Goal: Transaction & Acquisition: Obtain resource

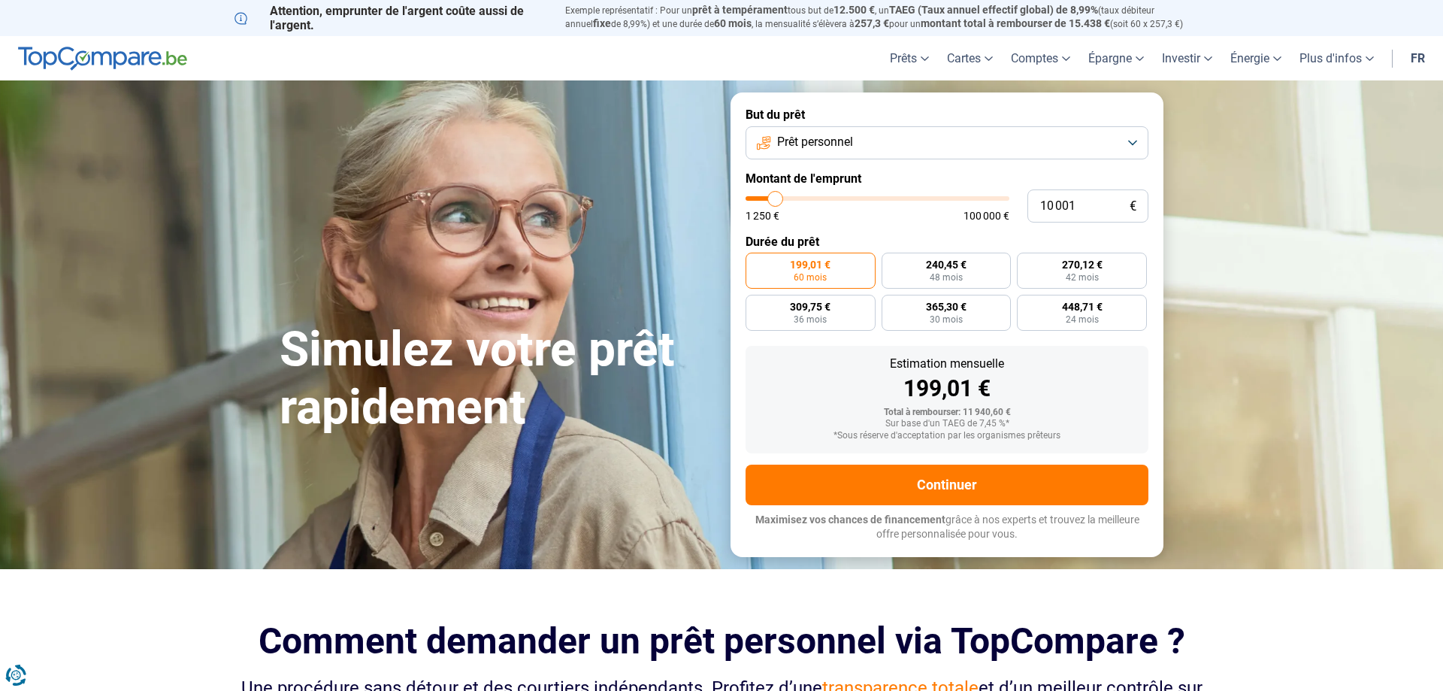
click at [876, 141] on button "Prêt personnel" at bounding box center [947, 142] width 403 height 33
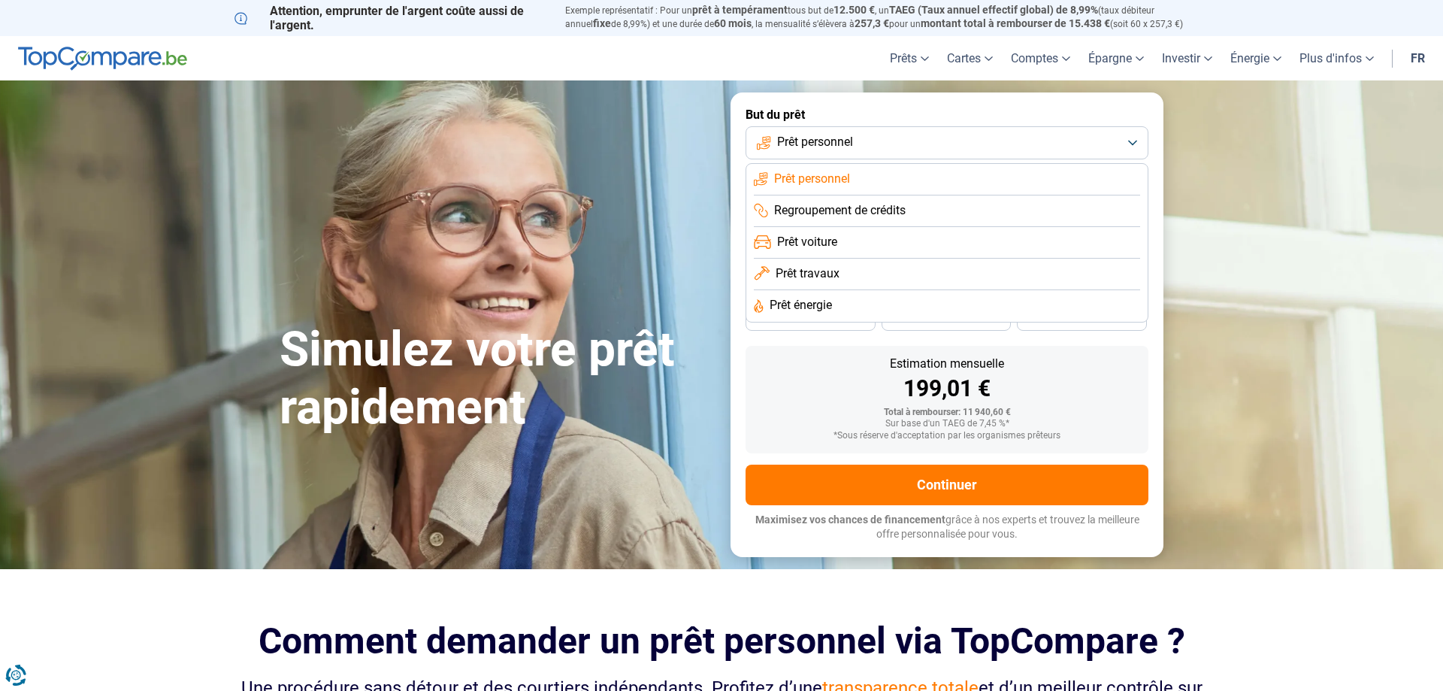
click at [814, 239] on span "Prêt voiture" at bounding box center [807, 242] width 60 height 17
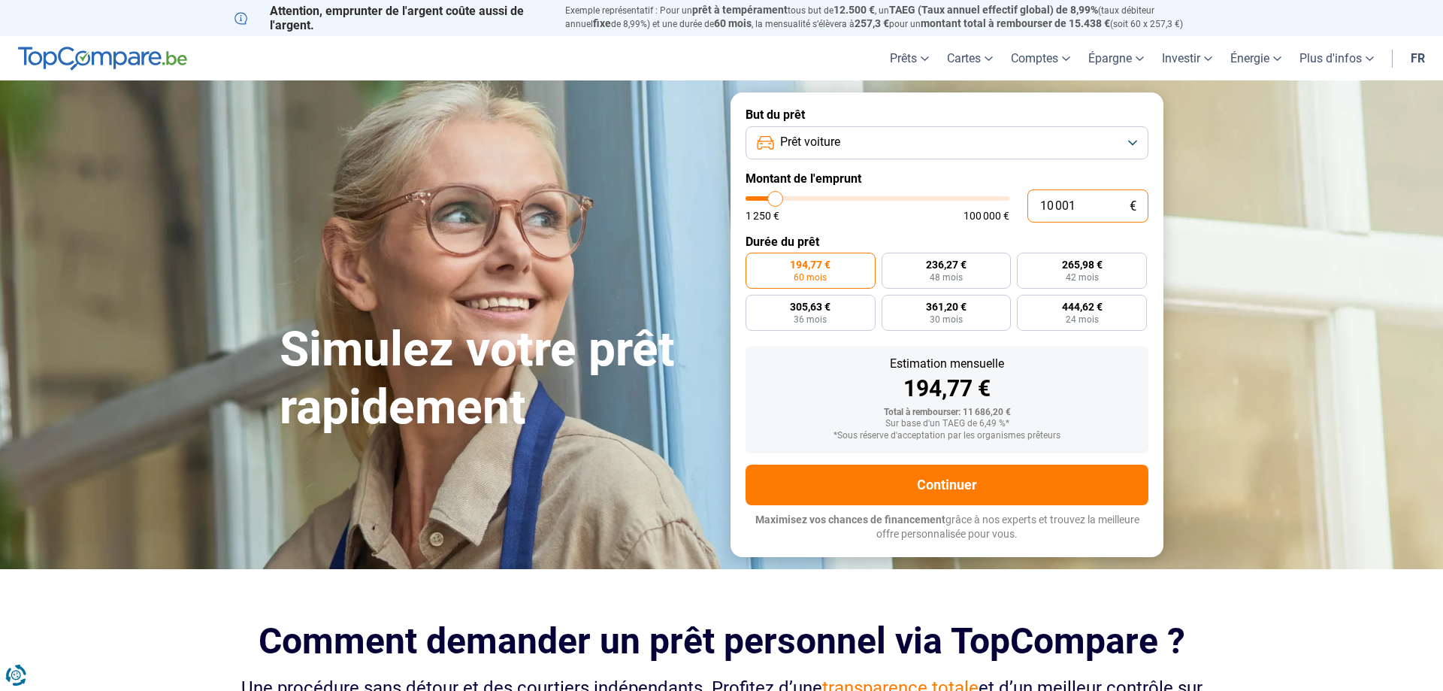
drag, startPoint x: 1100, startPoint y: 210, endPoint x: 980, endPoint y: 208, distance: 120.3
click at [1027, 208] on input "10 001" at bounding box center [1087, 205] width 121 height 33
type input "6"
type input "1250"
type input "62"
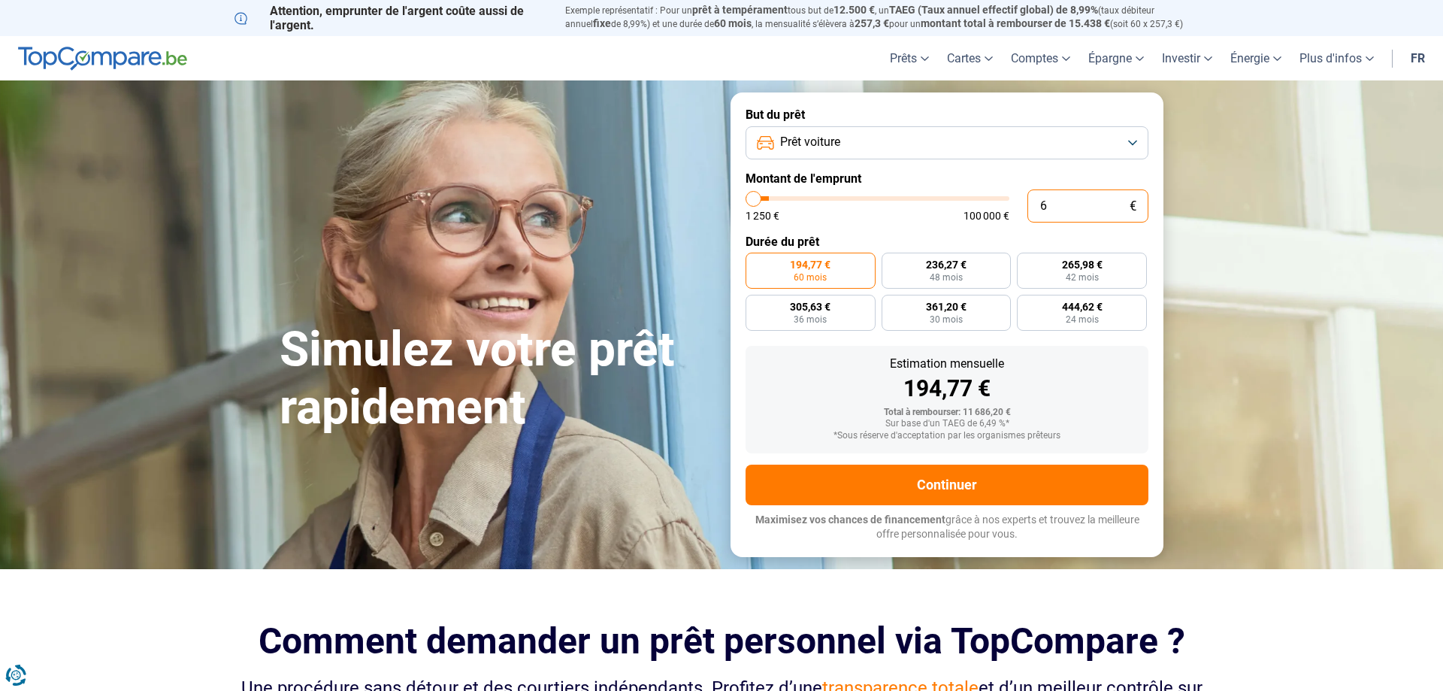
type input "1250"
type input "620"
type input "1250"
type input "6 200"
type input "6250"
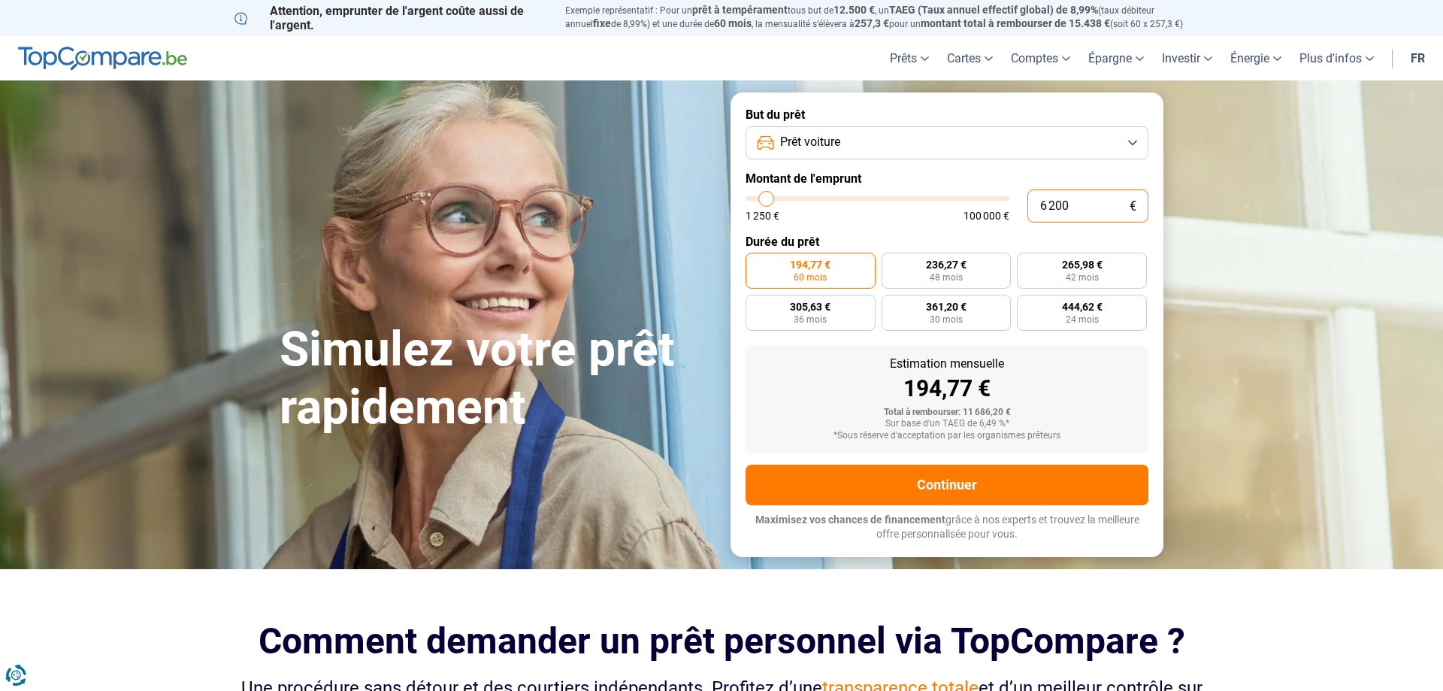
type input "62 000"
type input "62000"
radio input "false"
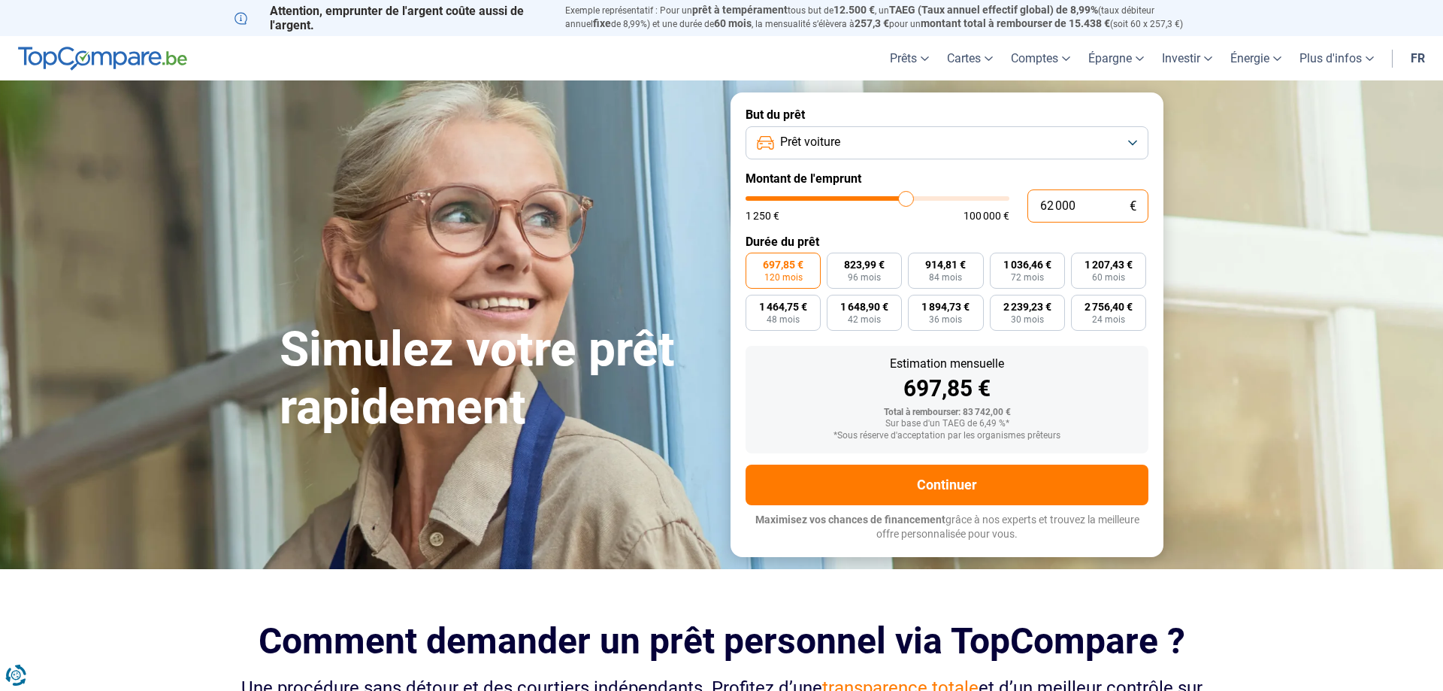
drag, startPoint x: 1089, startPoint y: 210, endPoint x: 971, endPoint y: 210, distance: 118.0
click at [1027, 210] on input "62 000" at bounding box center [1087, 205] width 121 height 33
type input "5"
type input "1250"
type input "55"
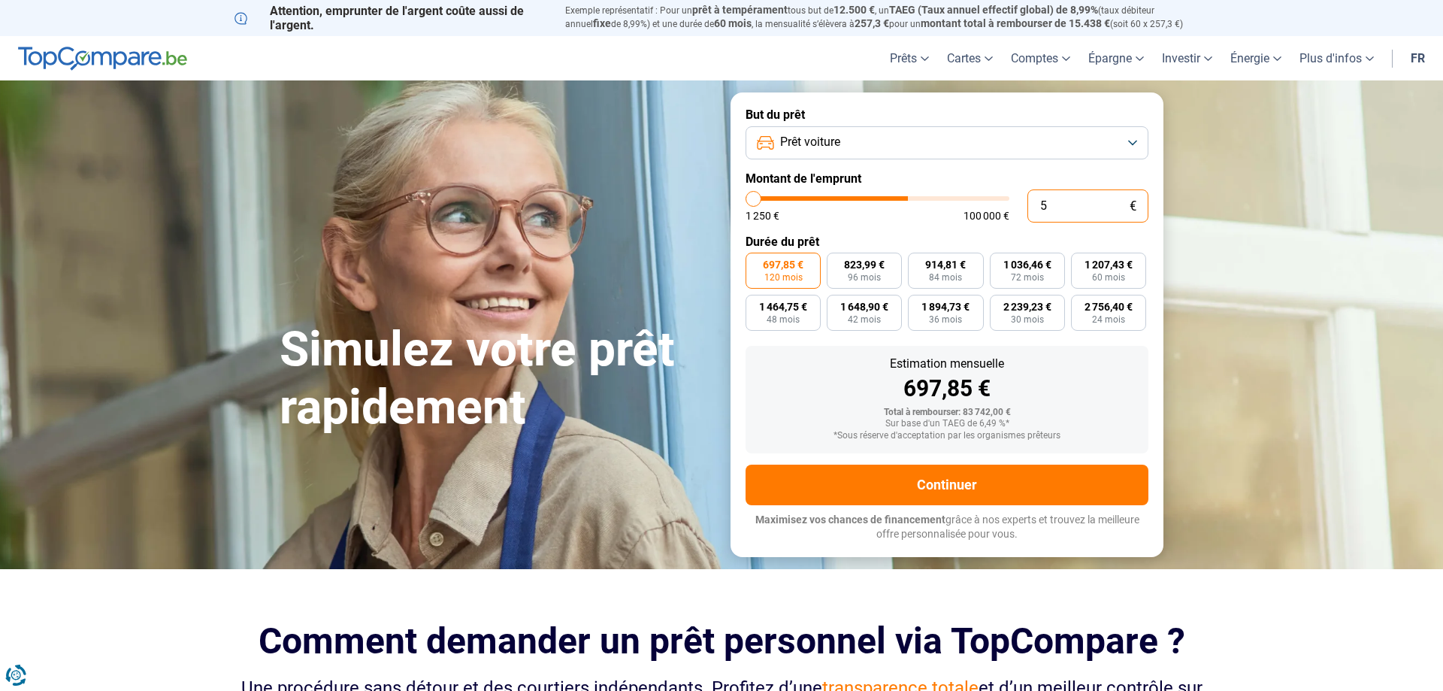
type input "1250"
type input "550"
type input "1250"
type input "5 500"
type input "5500"
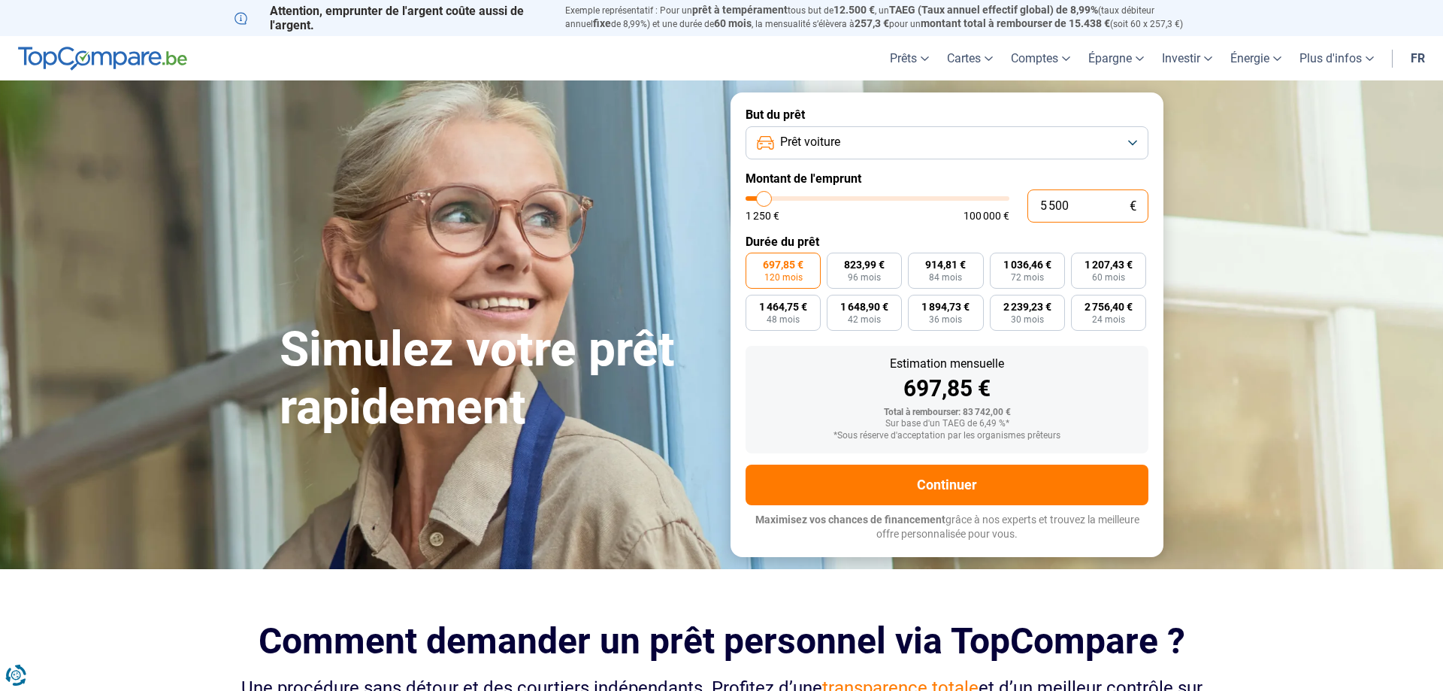
type input "55 000"
type input "55000"
type input "5 500"
type input "5500"
type input "550"
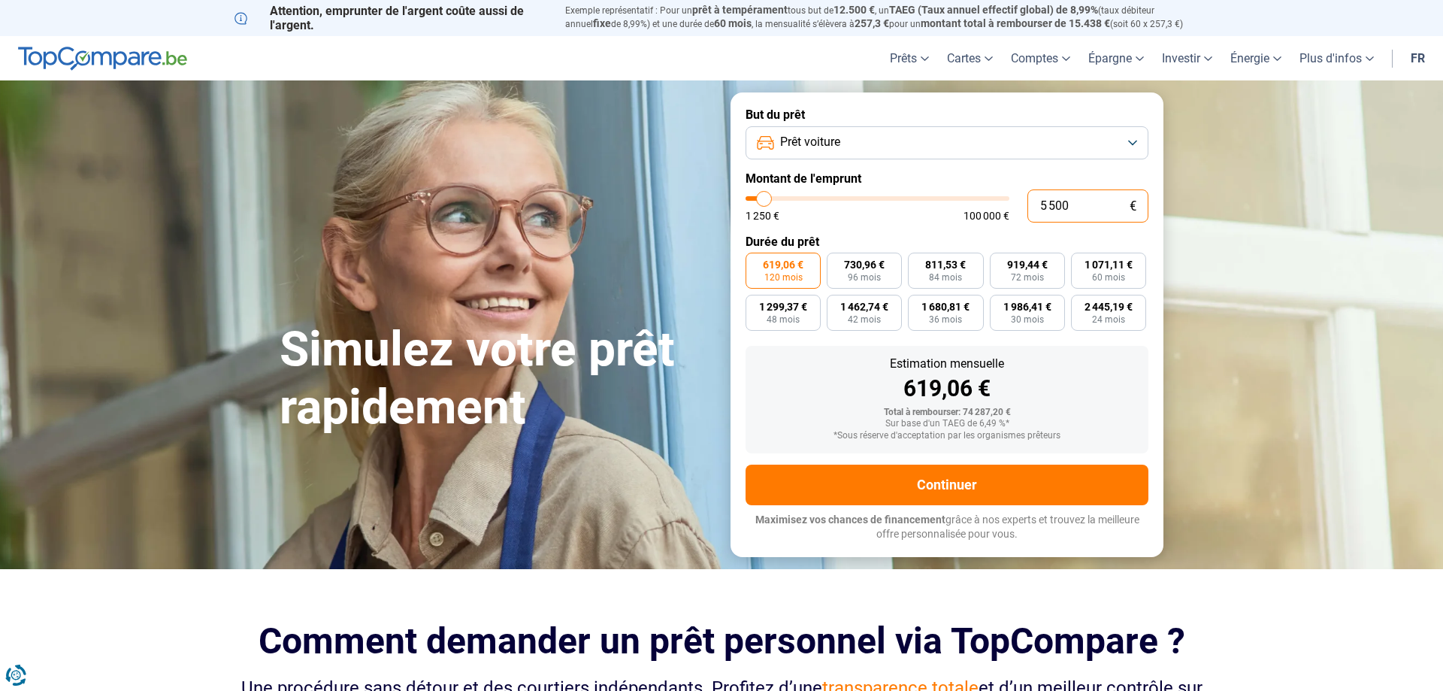
type input "1250"
type input "55"
type input "1250"
type input "5"
type input "1250"
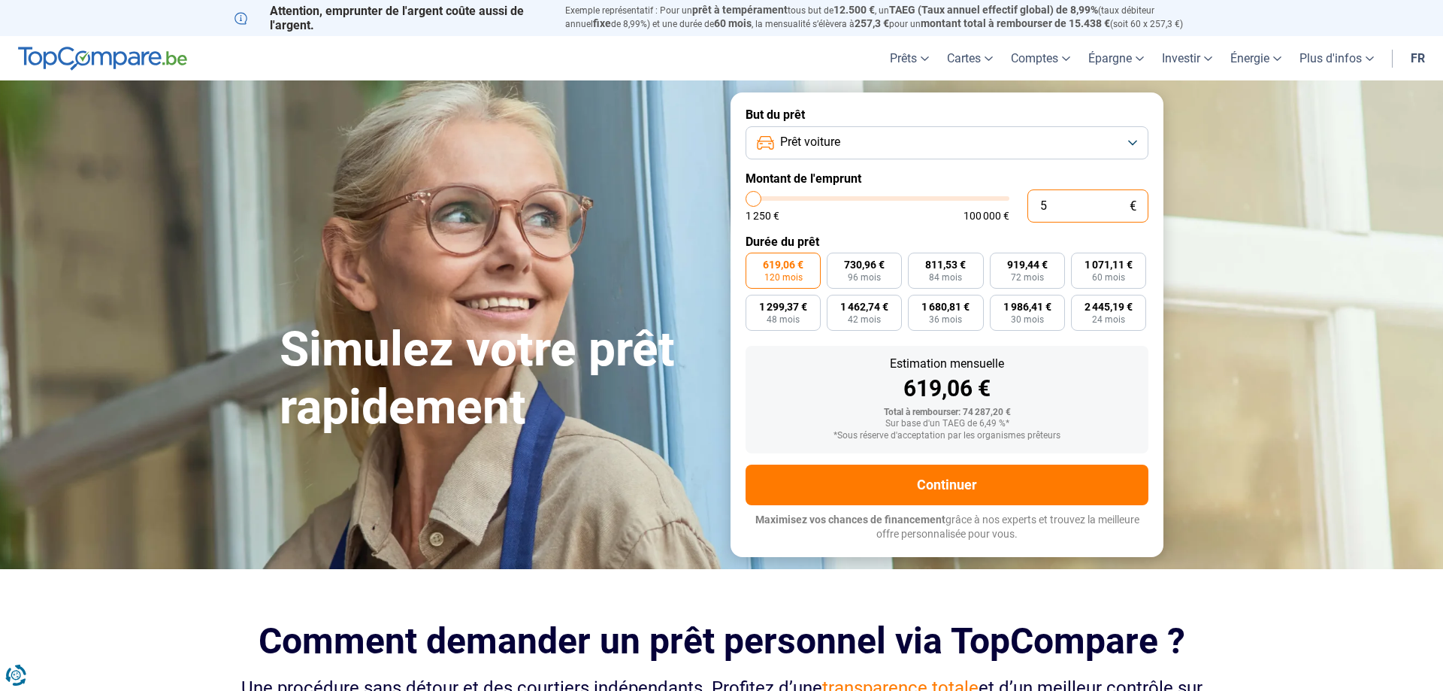
type input "0"
type input "1250"
type input "1 250"
type input "1250"
radio input "true"
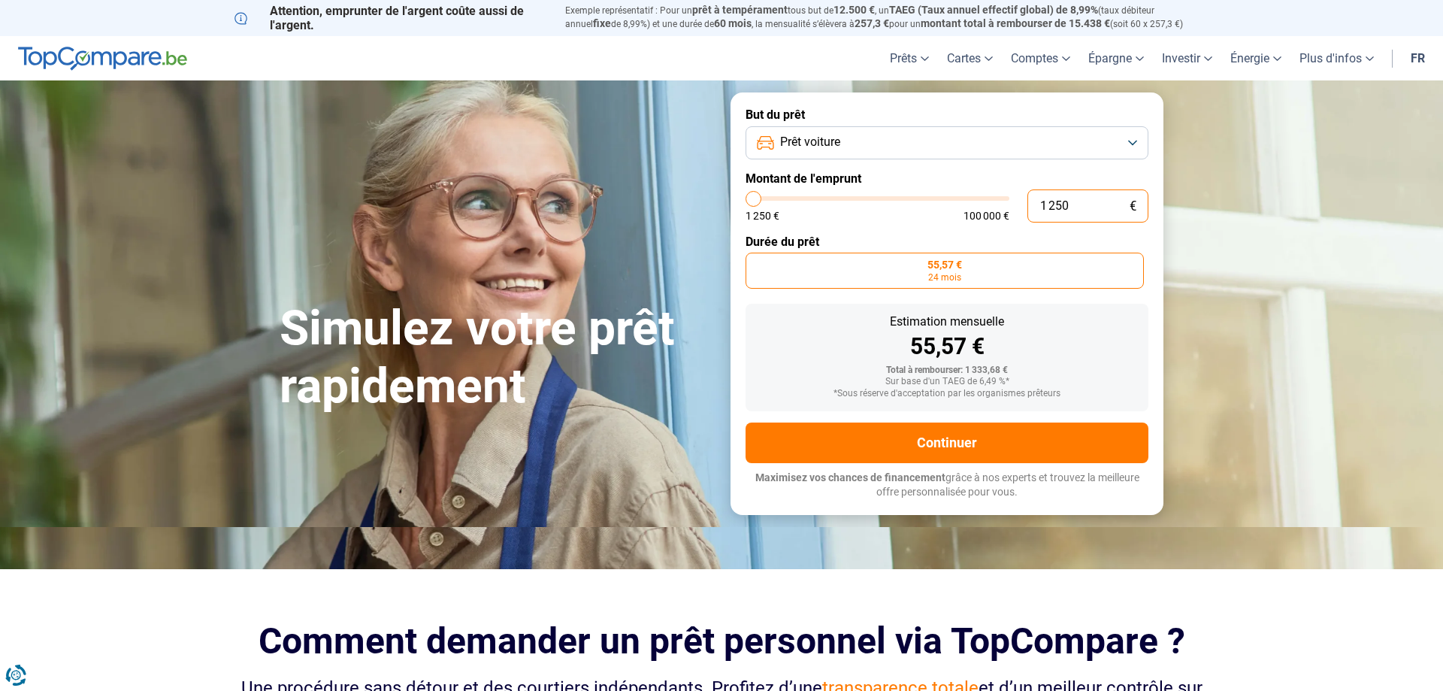
type input "125"
type input "1250"
type input "12"
type input "1250"
type input "1"
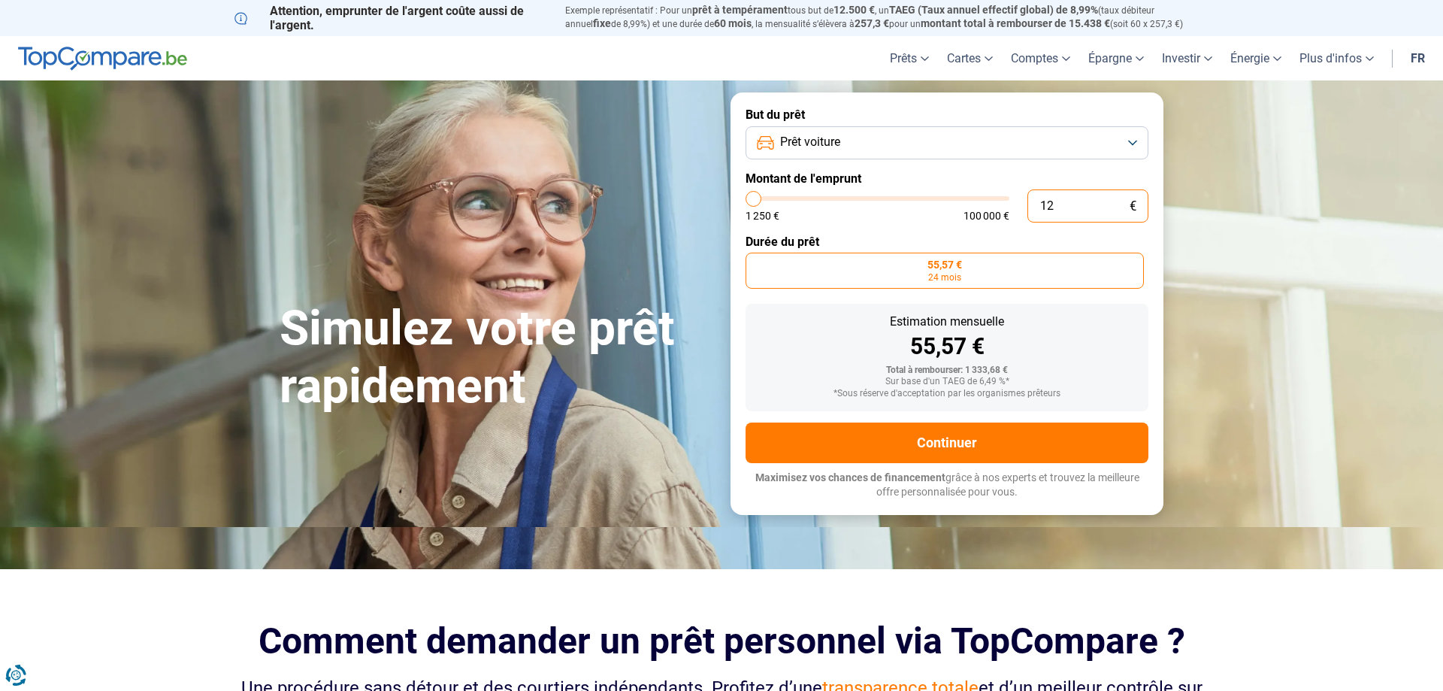
type input "1250"
type input "0"
type input "1250"
type input "1 250"
type input "1250"
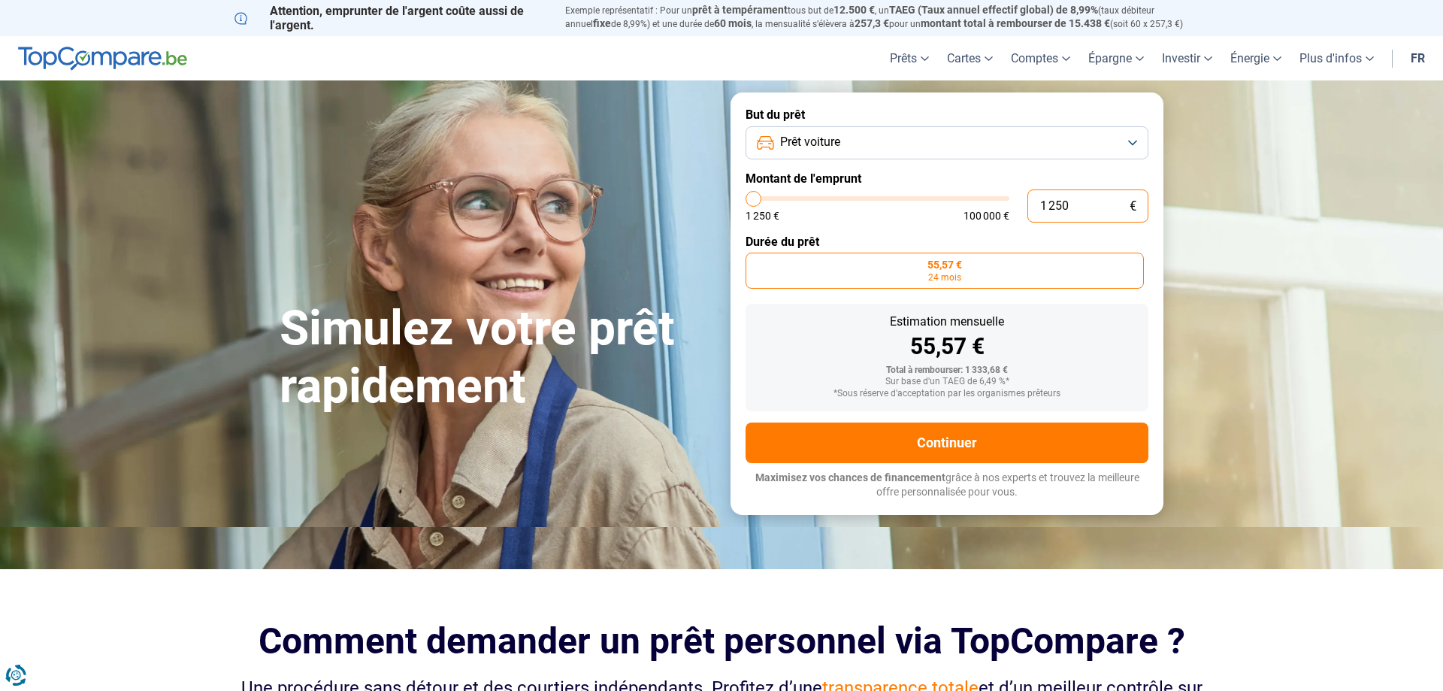
type input "125"
type input "1250"
type input "12"
type input "1250"
type input "1"
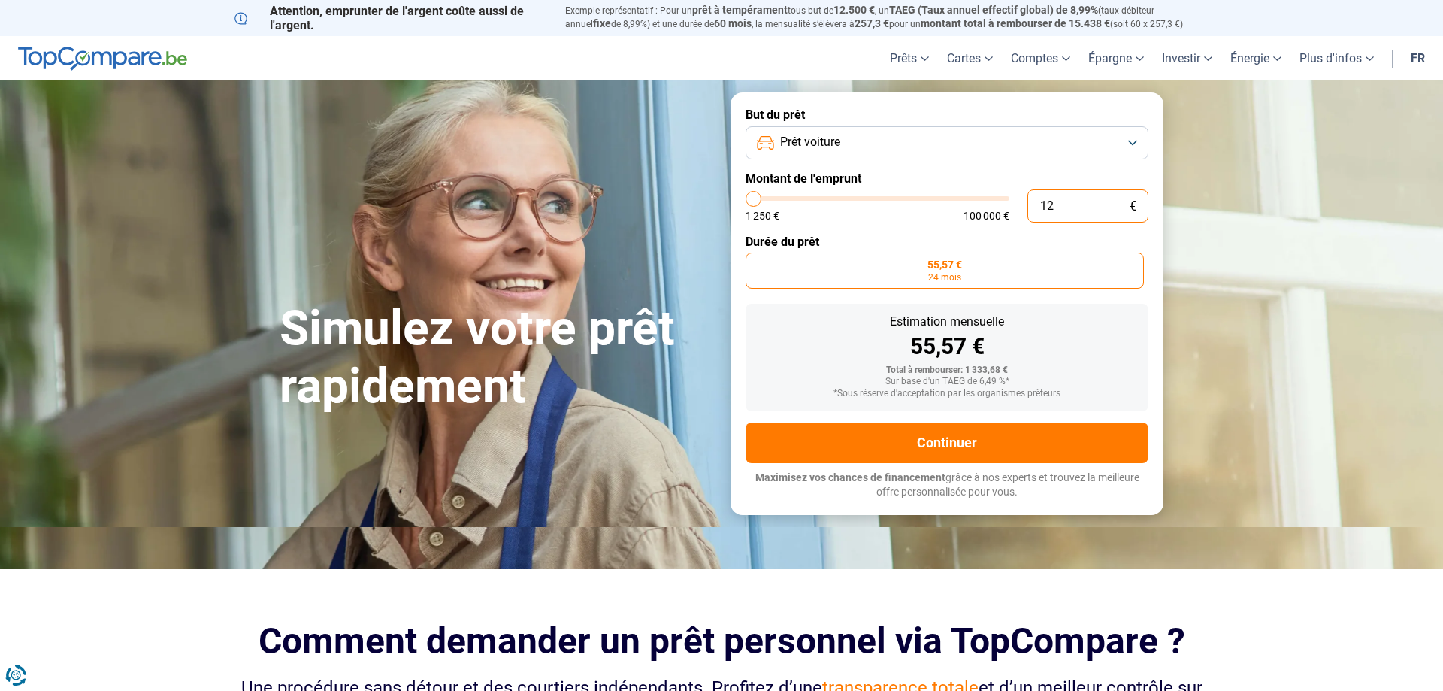
type input "1250"
type input "0"
type input "1250"
type input "5"
type input "1250"
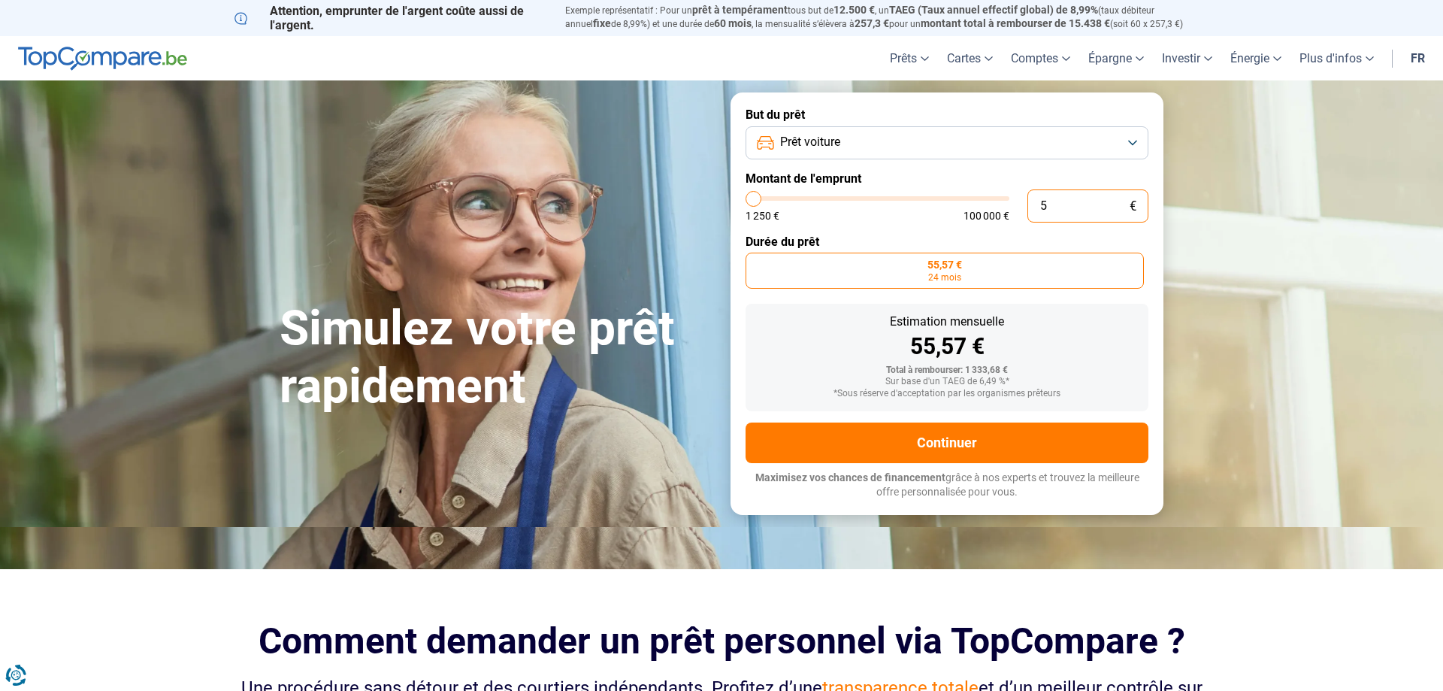
type input "50"
type input "1250"
type input "500"
type input "1250"
type input "5 000"
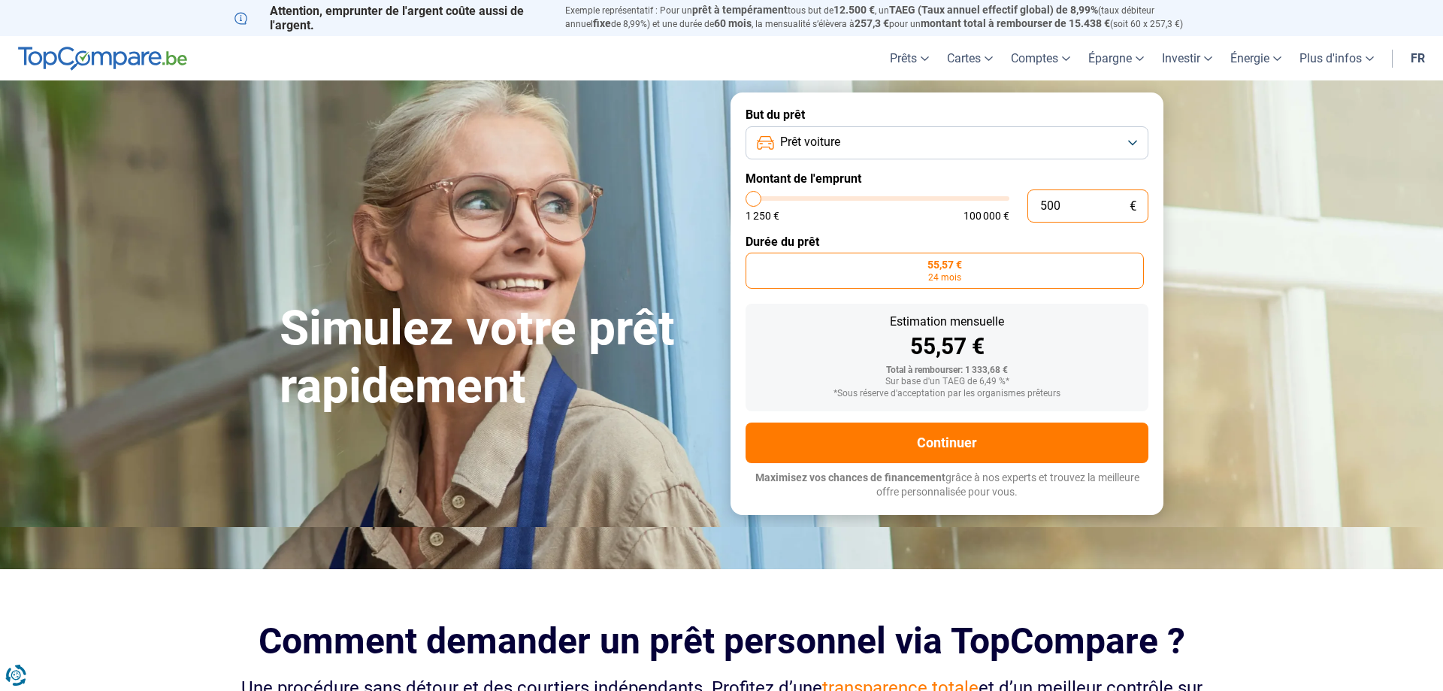
type input "5000"
type input "50 000"
type input "50000"
radio input "false"
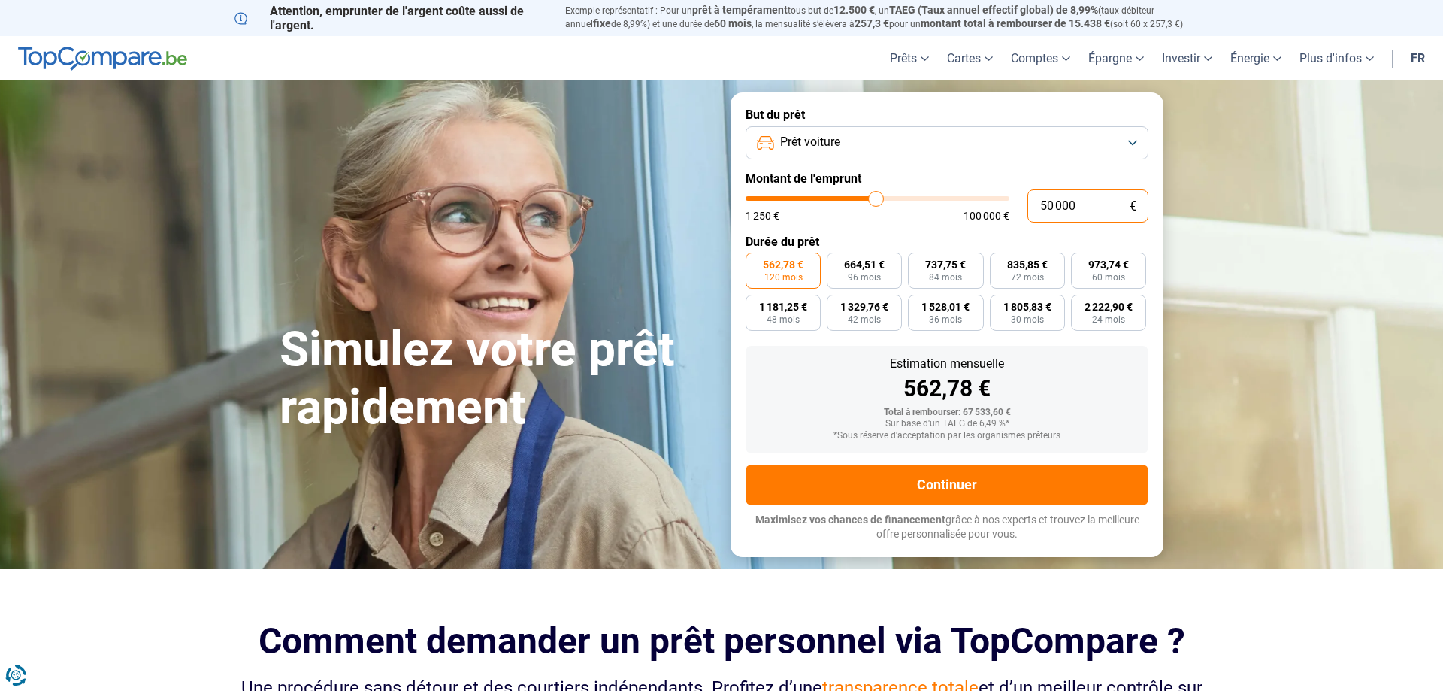
type input "5 000"
type input "5000"
type input "500"
type input "1250"
type input "50"
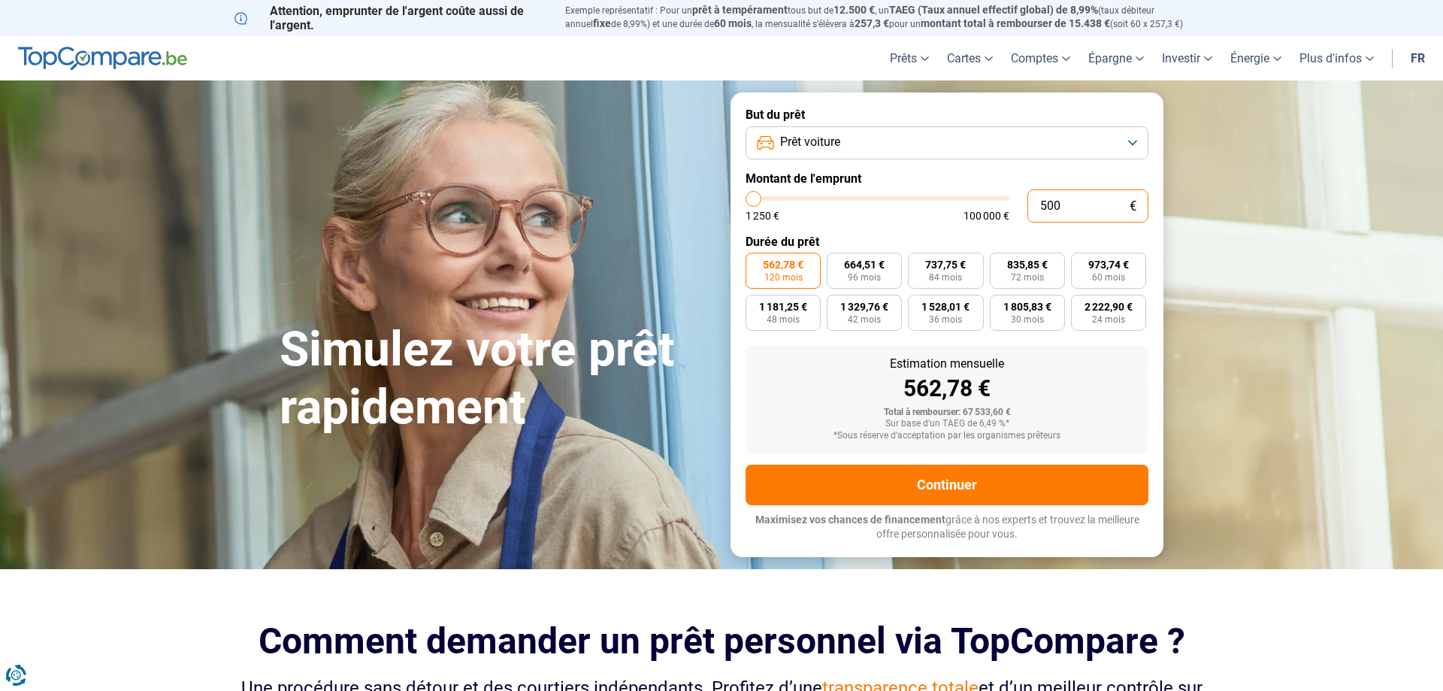
type input "1250"
type input "5"
type input "1250"
type input "0"
type input "1250"
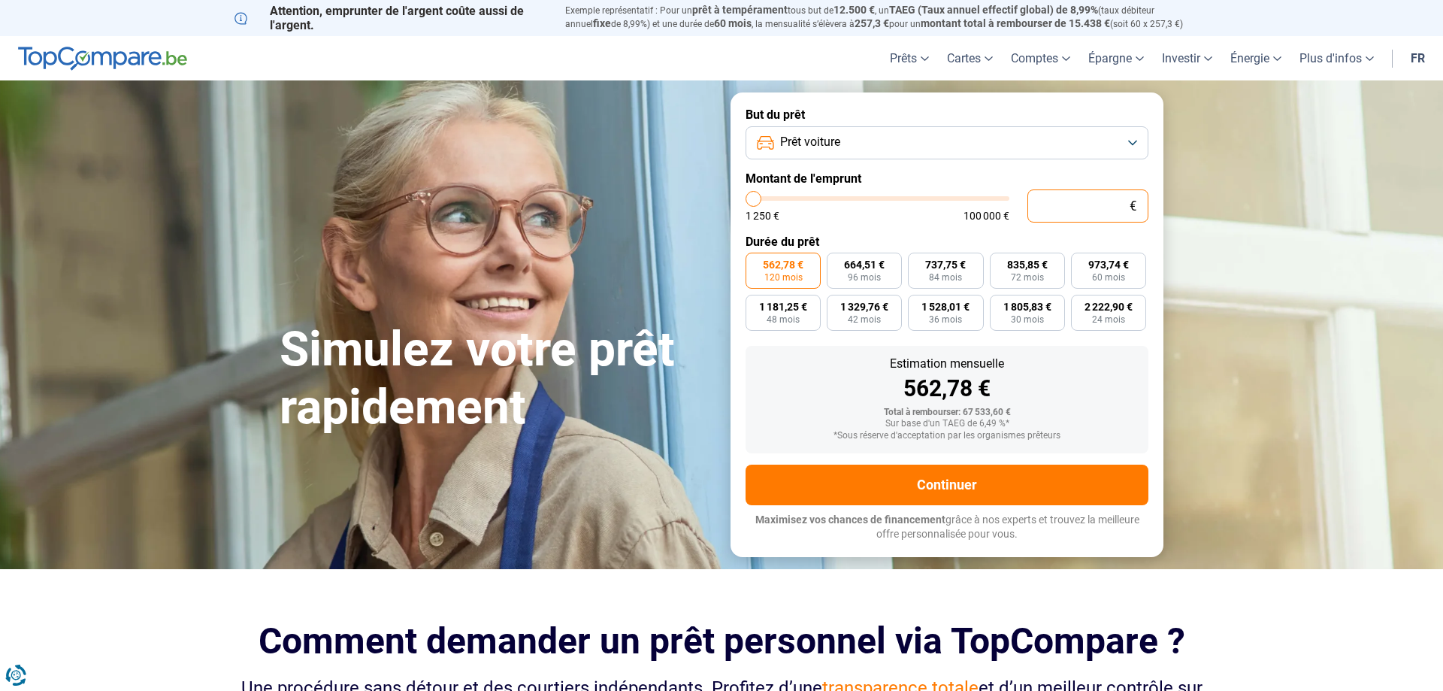
type input "5"
type input "1250"
type input "52"
type input "1250"
type input "520"
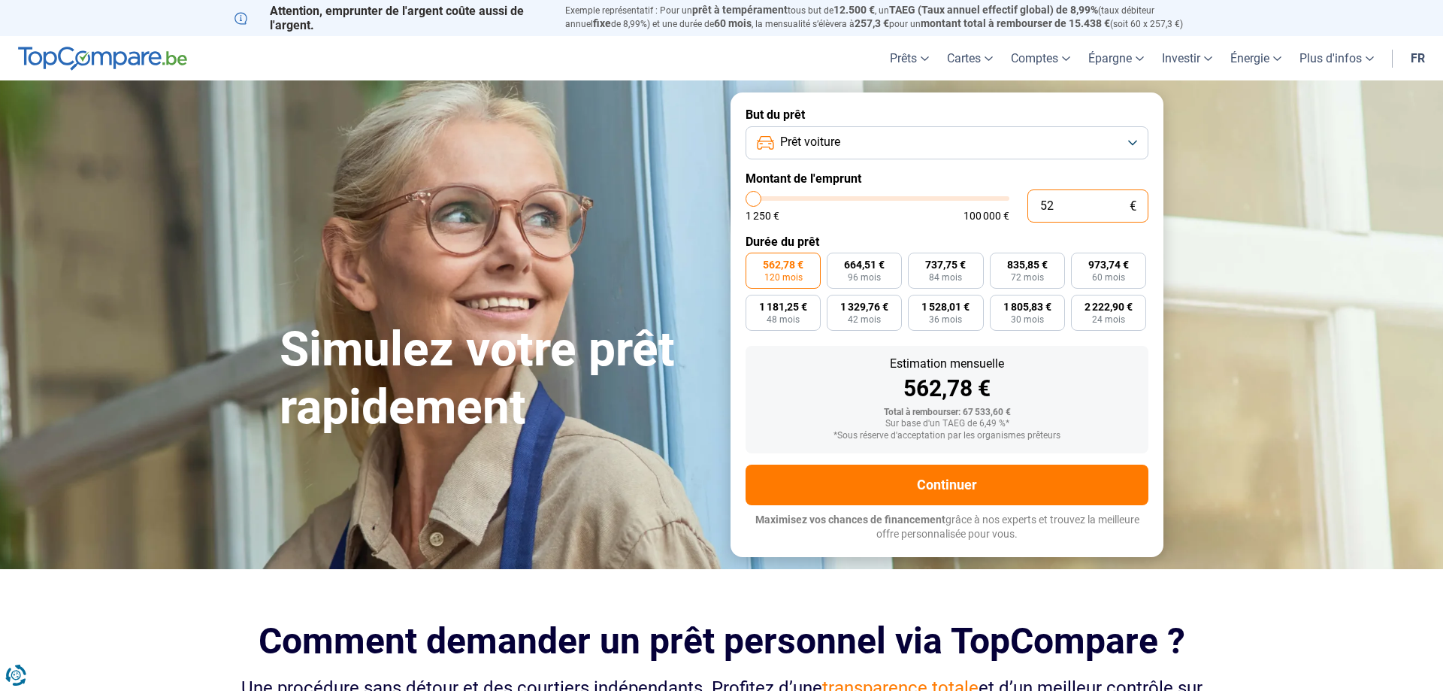
type input "1250"
type input "5 200"
type input "5250"
type input "52 000"
type input "52000"
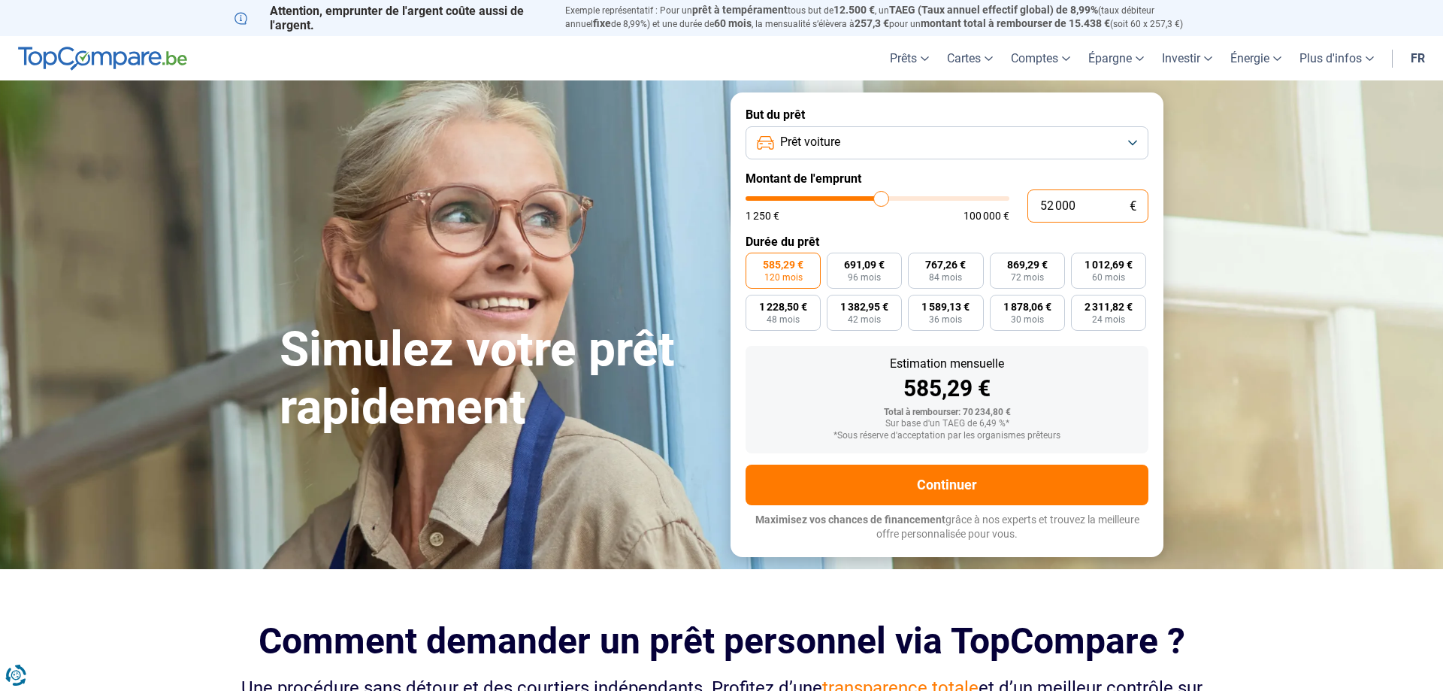
type input "52 000"
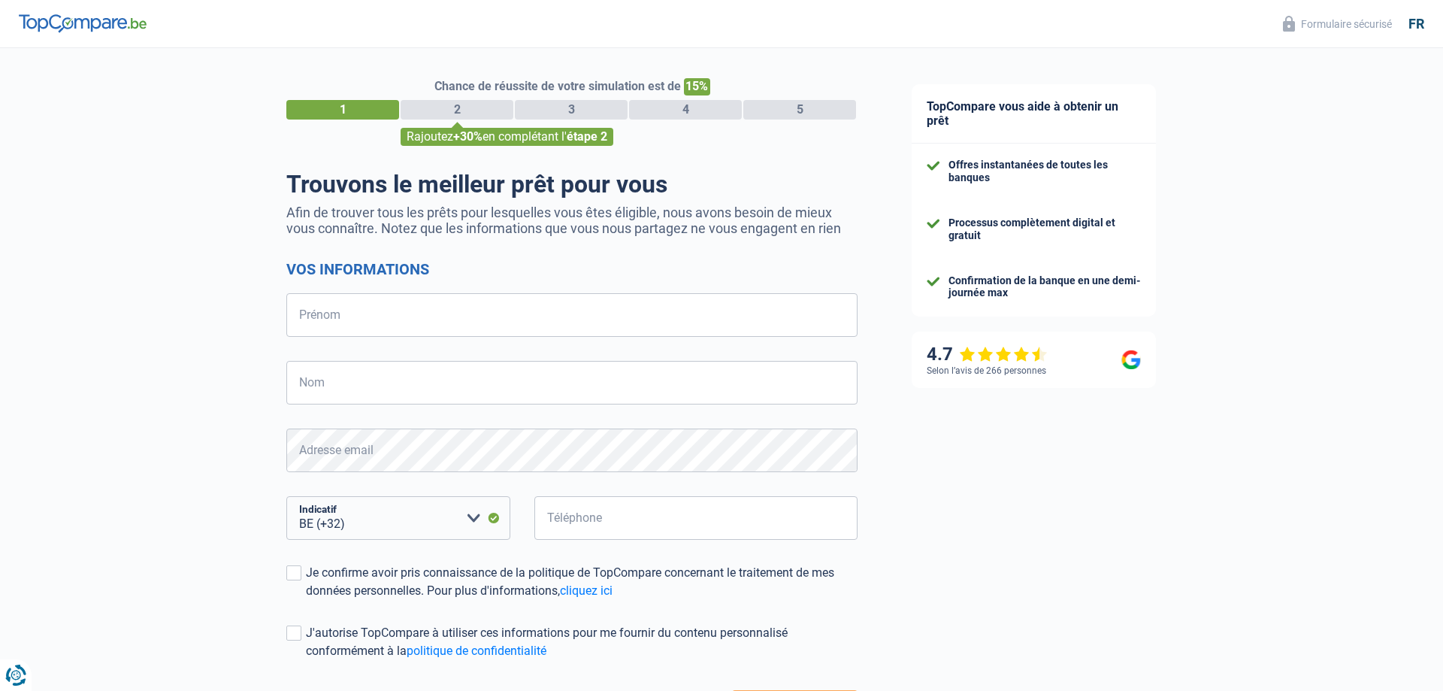
select select "32"
click at [315, 110] on div "1" at bounding box center [342, 110] width 113 height 20
click at [325, 112] on div "1" at bounding box center [342, 110] width 113 height 20
drag, startPoint x: 325, startPoint y: 112, endPoint x: 670, endPoint y: 75, distance: 346.2
click at [328, 112] on div "1" at bounding box center [342, 110] width 113 height 20
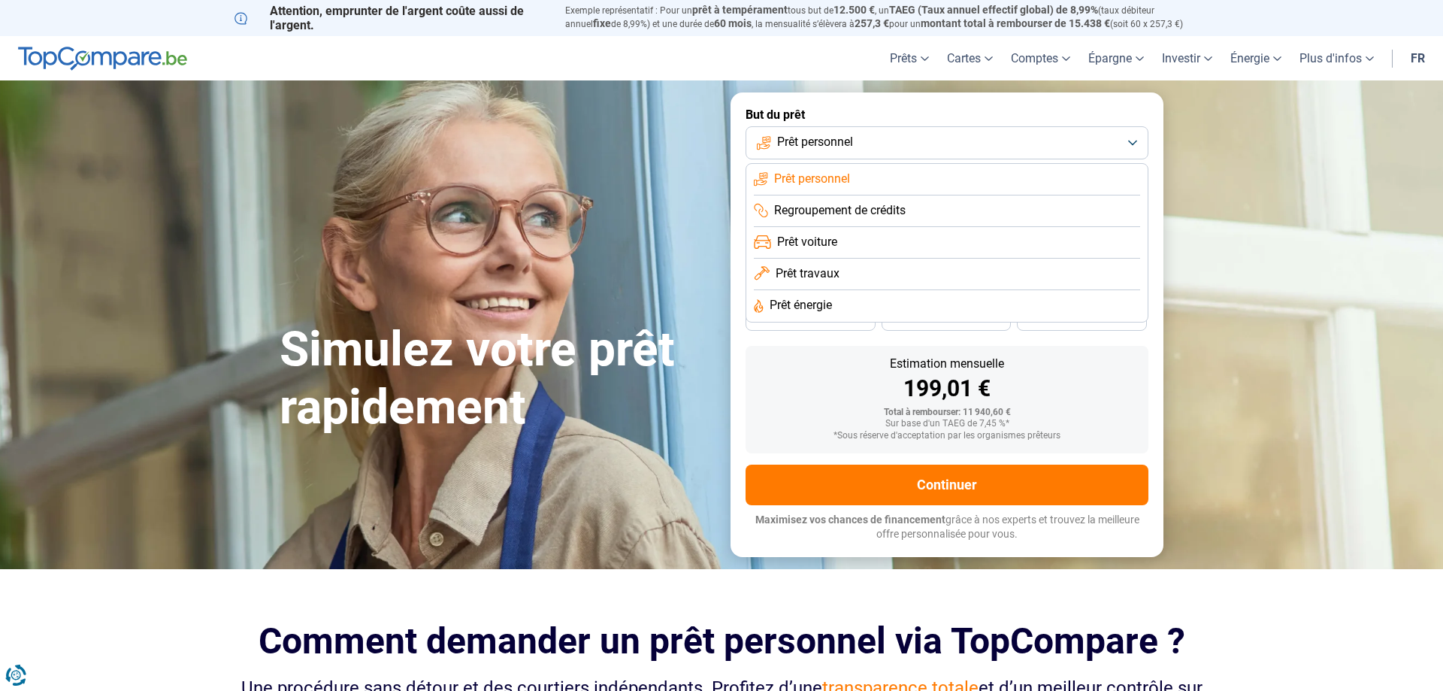
click at [821, 245] on span "Prêt voiture" at bounding box center [807, 242] width 60 height 17
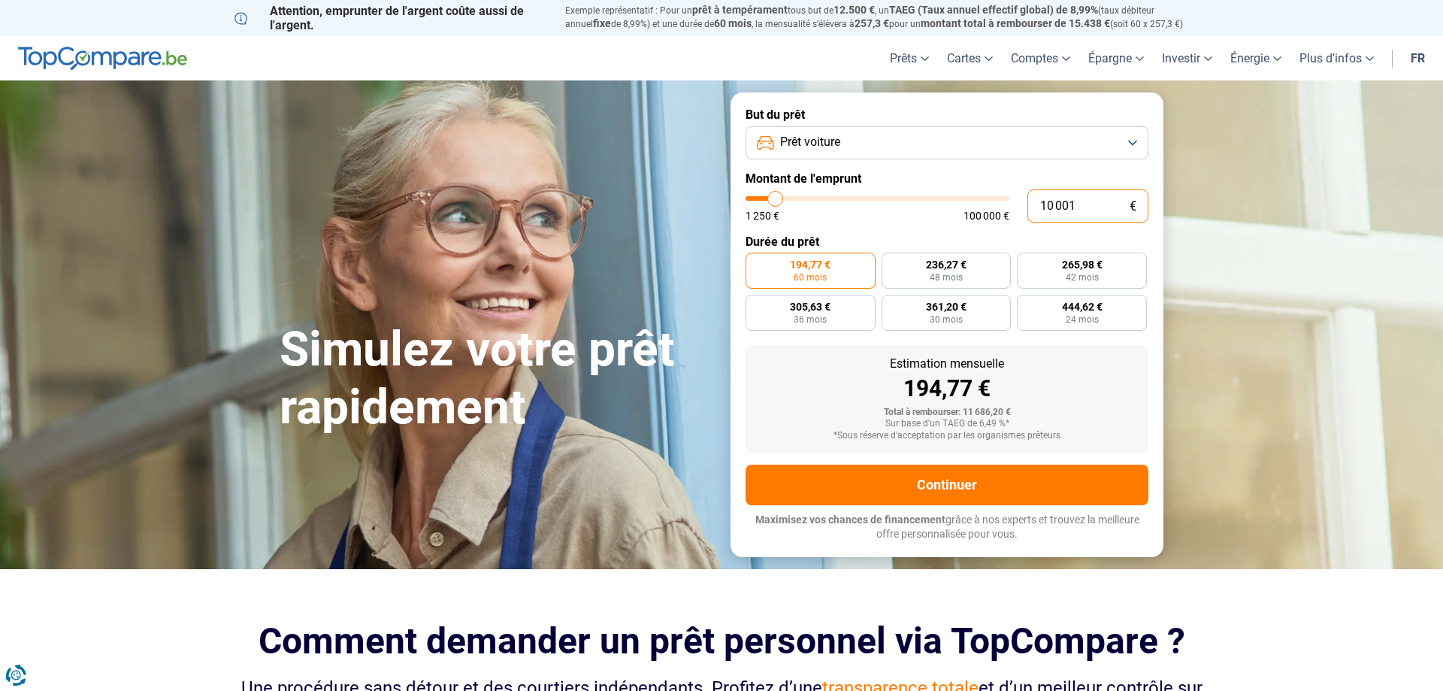
drag, startPoint x: 1095, startPoint y: 207, endPoint x: 950, endPoint y: 206, distance: 145.0
click at [1027, 206] on input "10 001" at bounding box center [1087, 205] width 121 height 33
type input "5"
type input "1250"
type input "55"
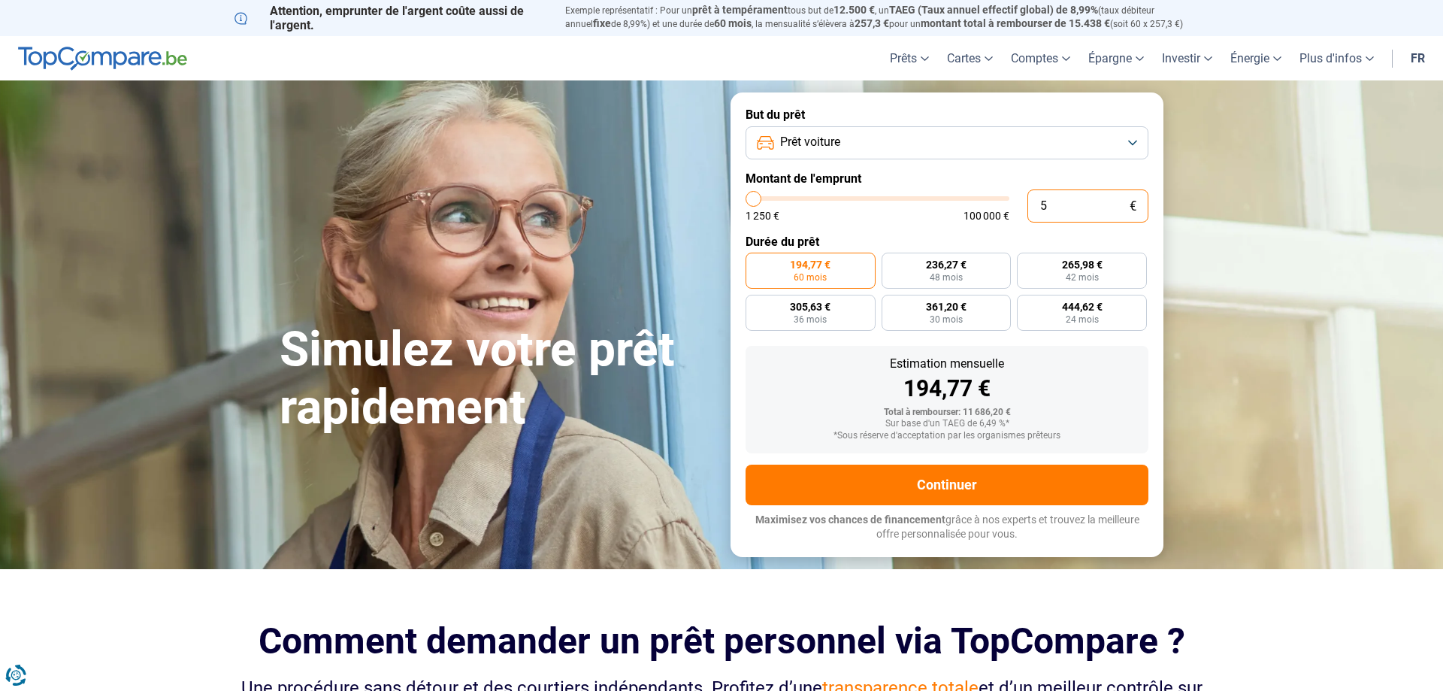
type input "1250"
type input "550"
type input "1250"
type input "5 500"
type input "5500"
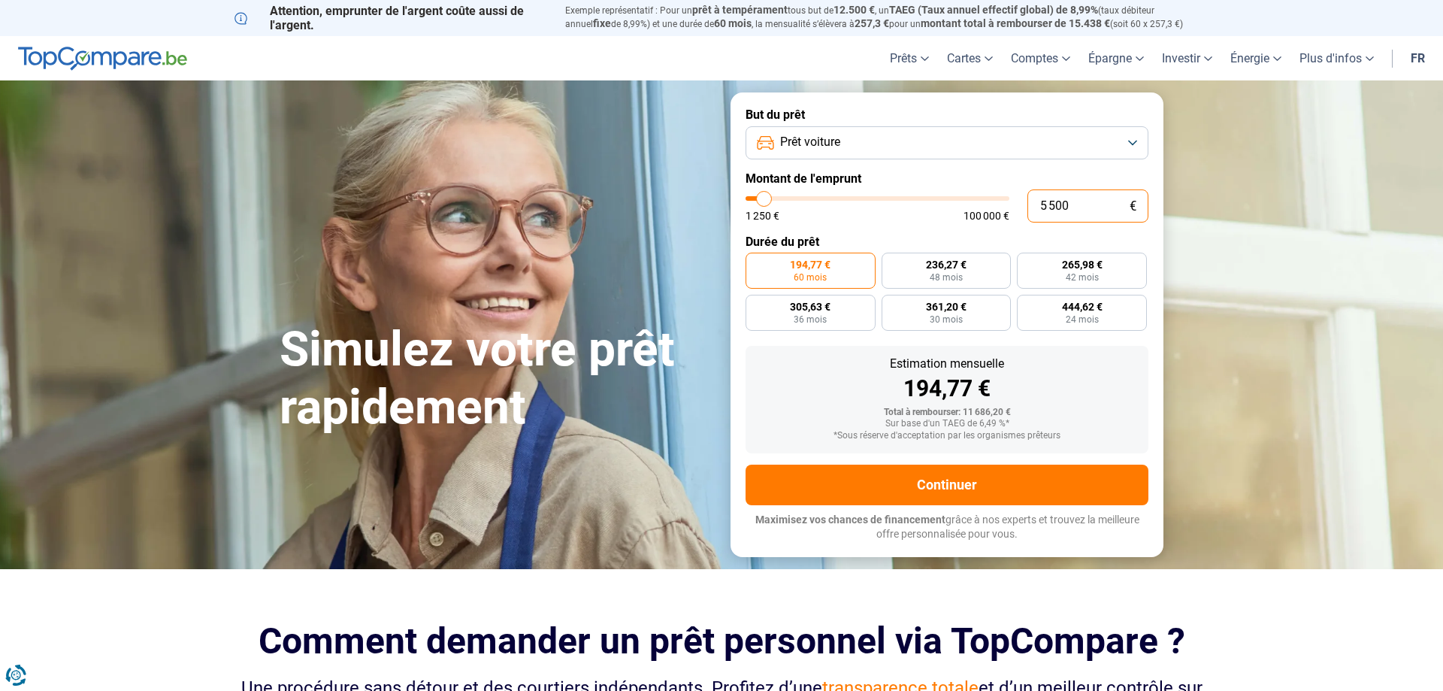
type input "55 000"
type input "55000"
radio input "false"
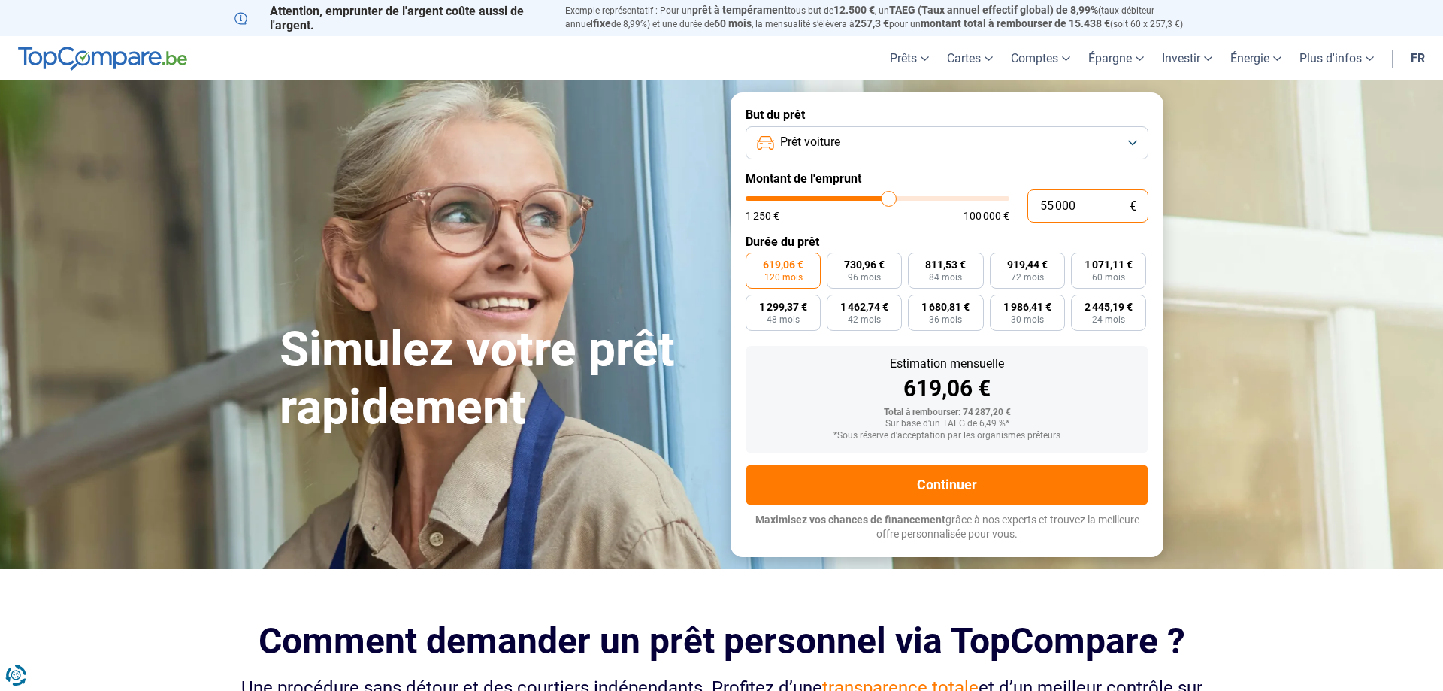
drag, startPoint x: 1085, startPoint y: 205, endPoint x: 968, endPoint y: 204, distance: 117.2
click at [1027, 204] on input "55 000" at bounding box center [1087, 205] width 121 height 33
type input "6"
type input "1250"
type input "62"
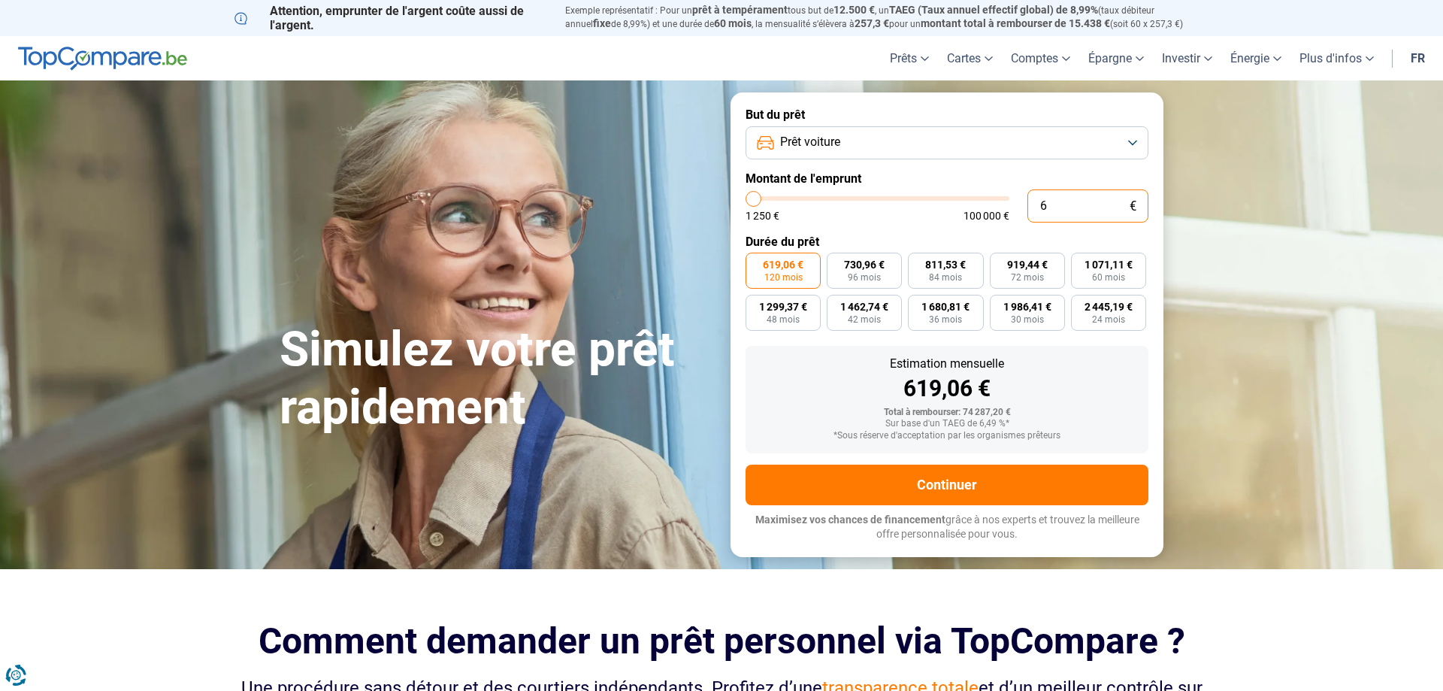
type input "1250"
type input "620"
type input "1250"
type input "6 200"
type input "6250"
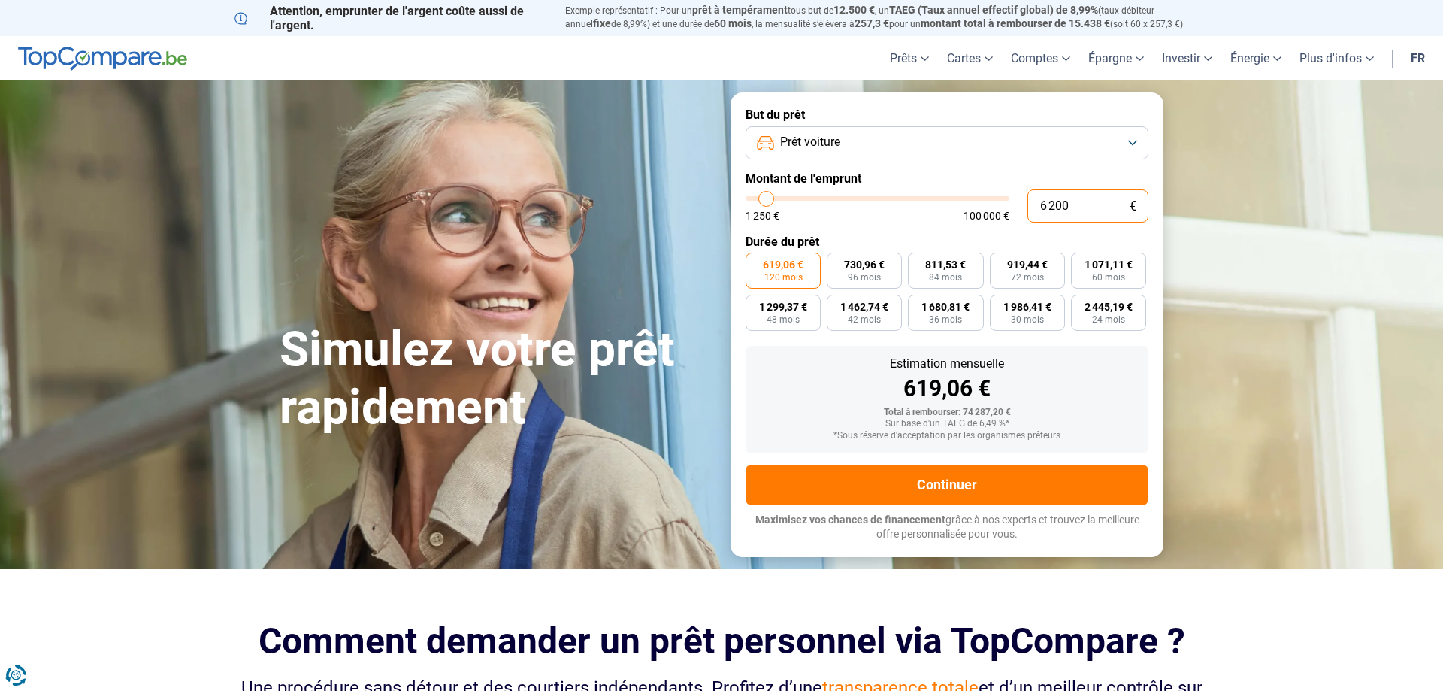
type input "62 000"
type input "62000"
drag, startPoint x: 1125, startPoint y: 214, endPoint x: 885, endPoint y: 210, distance: 240.5
click at [1027, 210] on input "62 000" at bounding box center [1087, 205] width 121 height 33
type input "5"
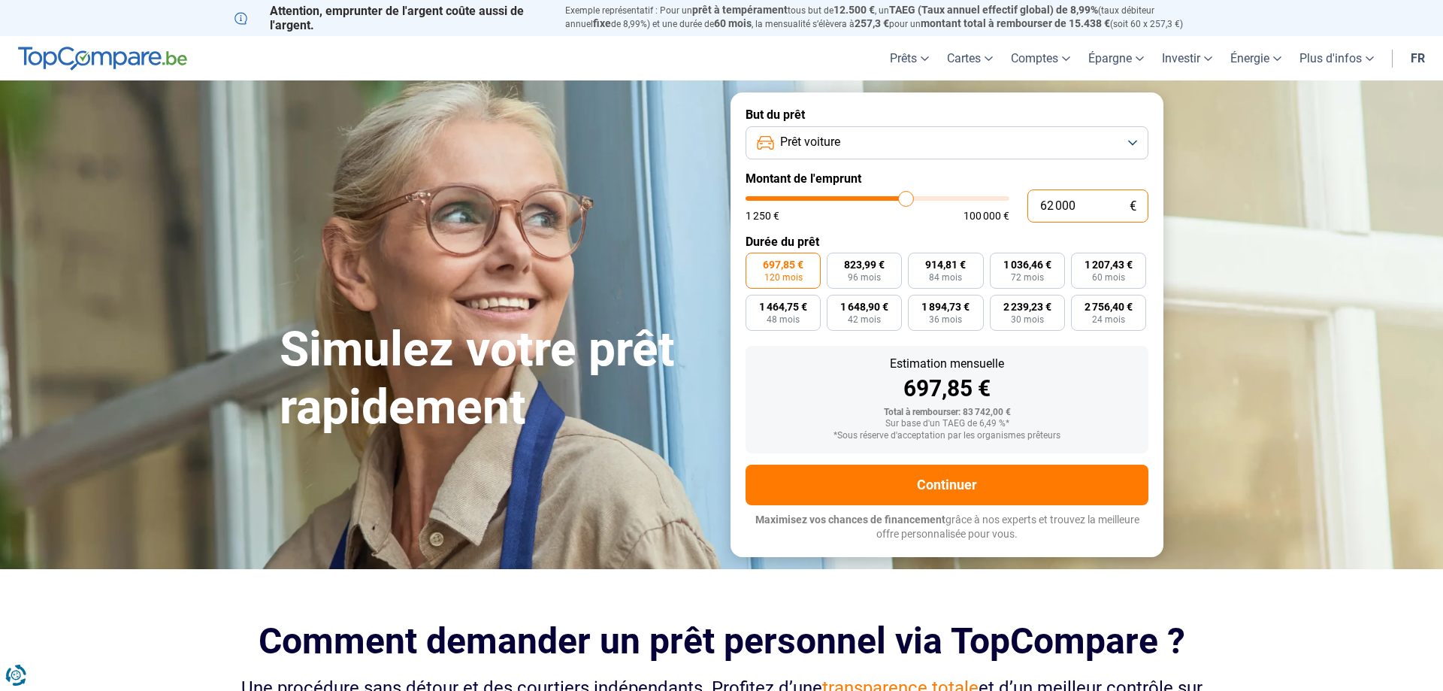
type input "1250"
type input "55"
type input "1250"
type input "550"
type input "1250"
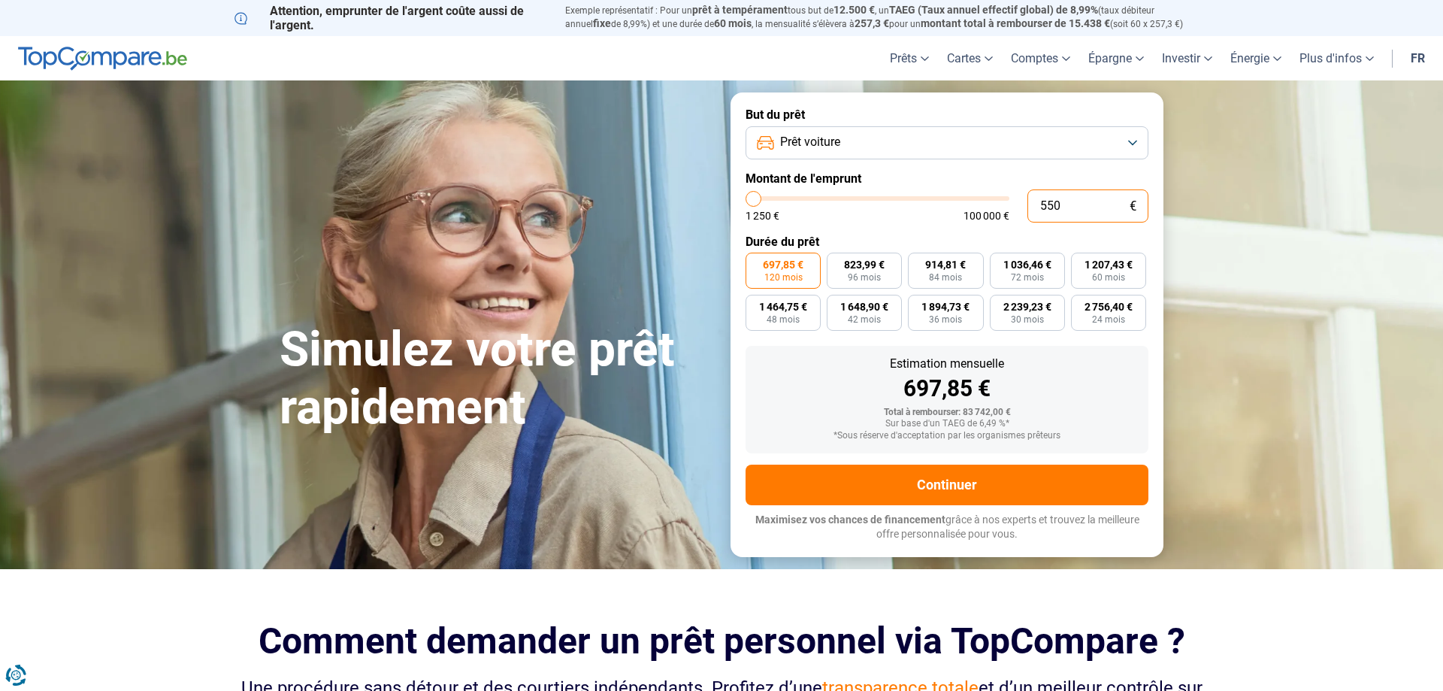
type input "5 500"
type input "5500"
type input "55 000"
type input "55000"
type input "55 000"
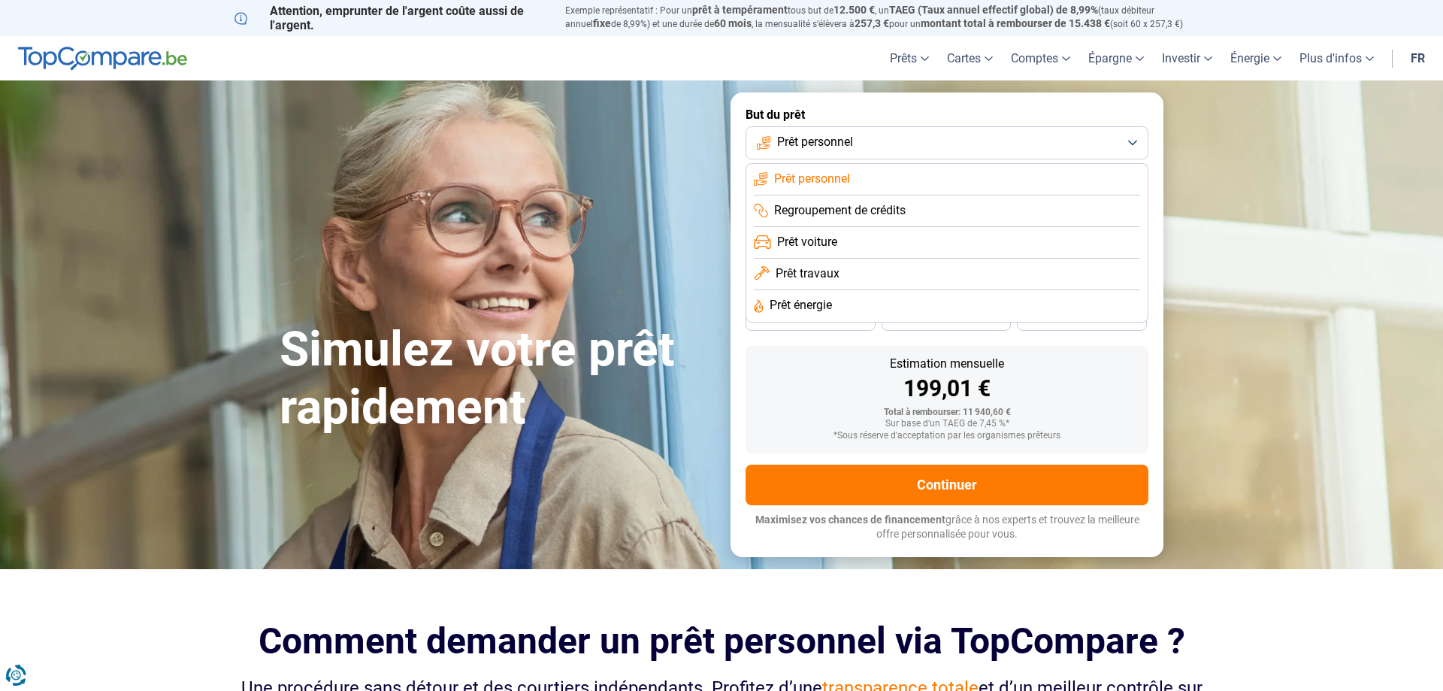
click at [833, 245] on span "Prêt voiture" at bounding box center [807, 242] width 60 height 17
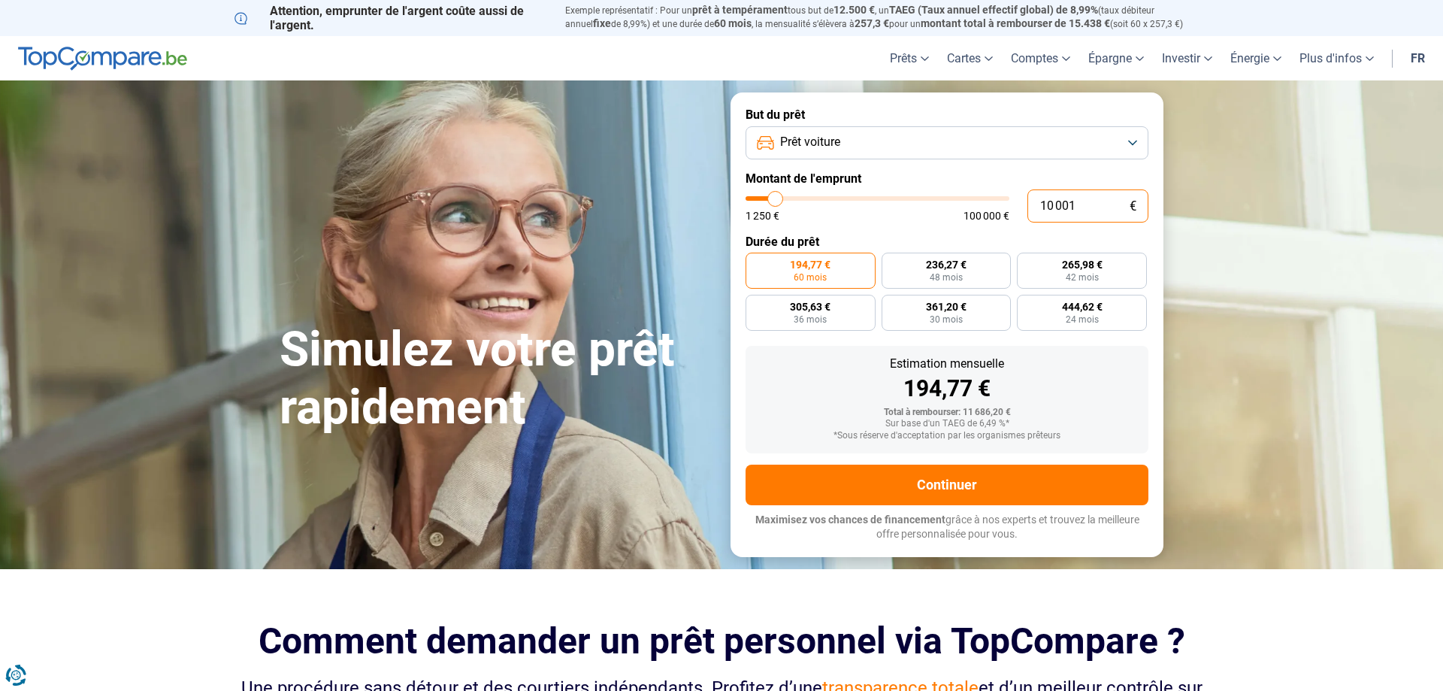
drag, startPoint x: 1095, startPoint y: 213, endPoint x: 990, endPoint y: 212, distance: 104.5
click at [1027, 212] on input "10 001" at bounding box center [1087, 205] width 121 height 33
type input "5"
type input "1250"
type input "53"
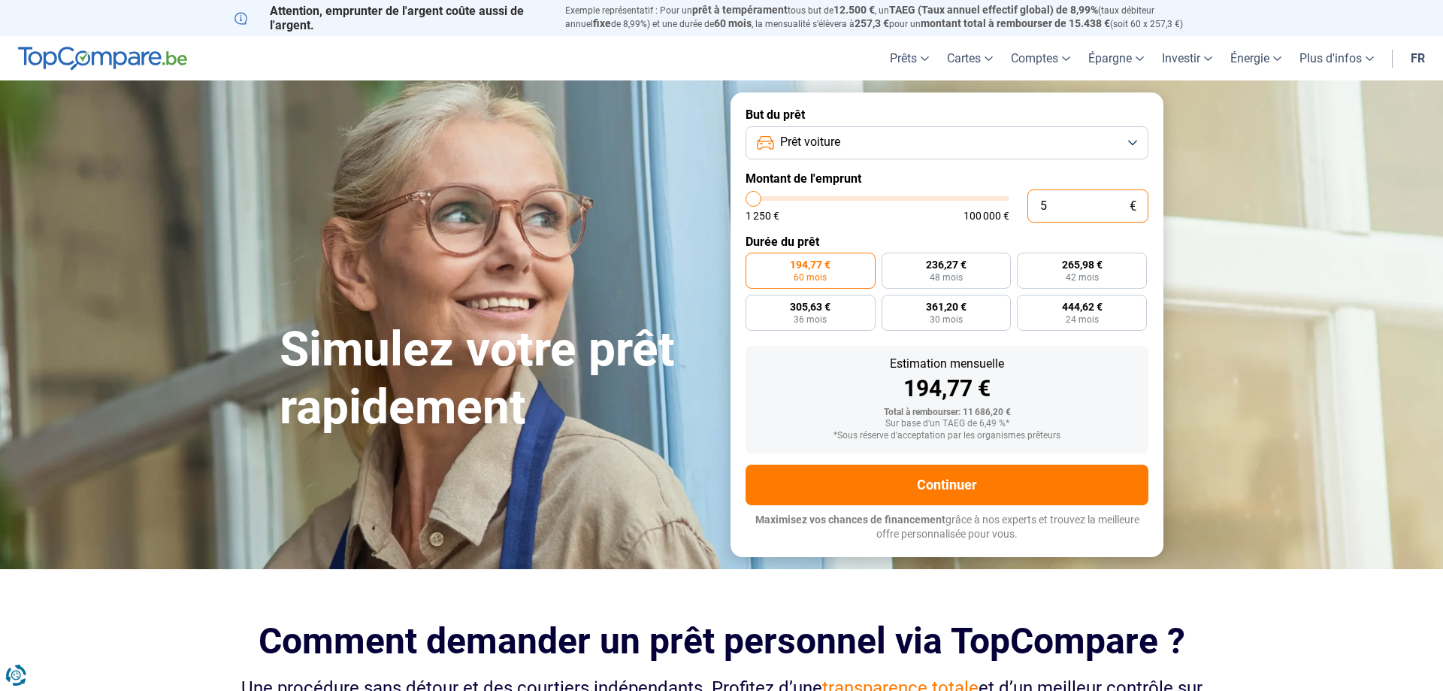
type input "1250"
type input "530"
type input "1250"
type input "5 300"
type input "5250"
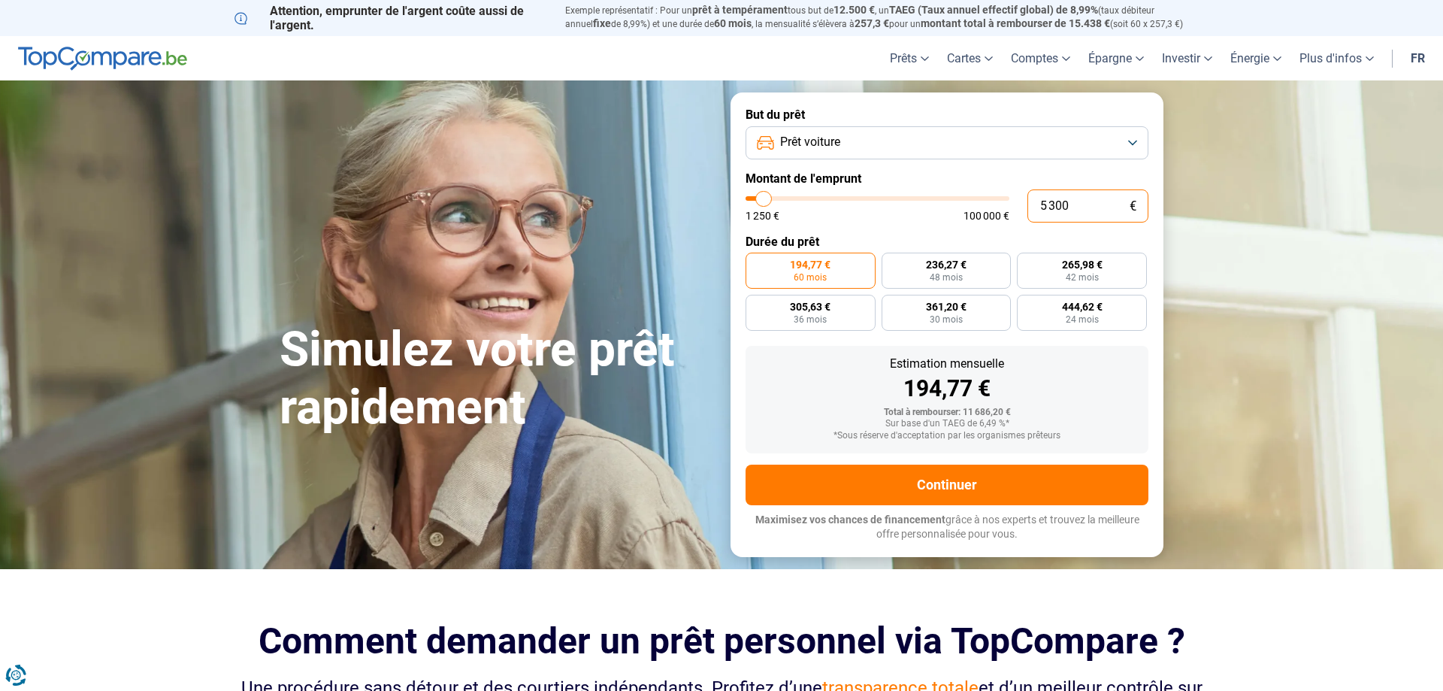
type input "53 000"
type input "53000"
radio input "false"
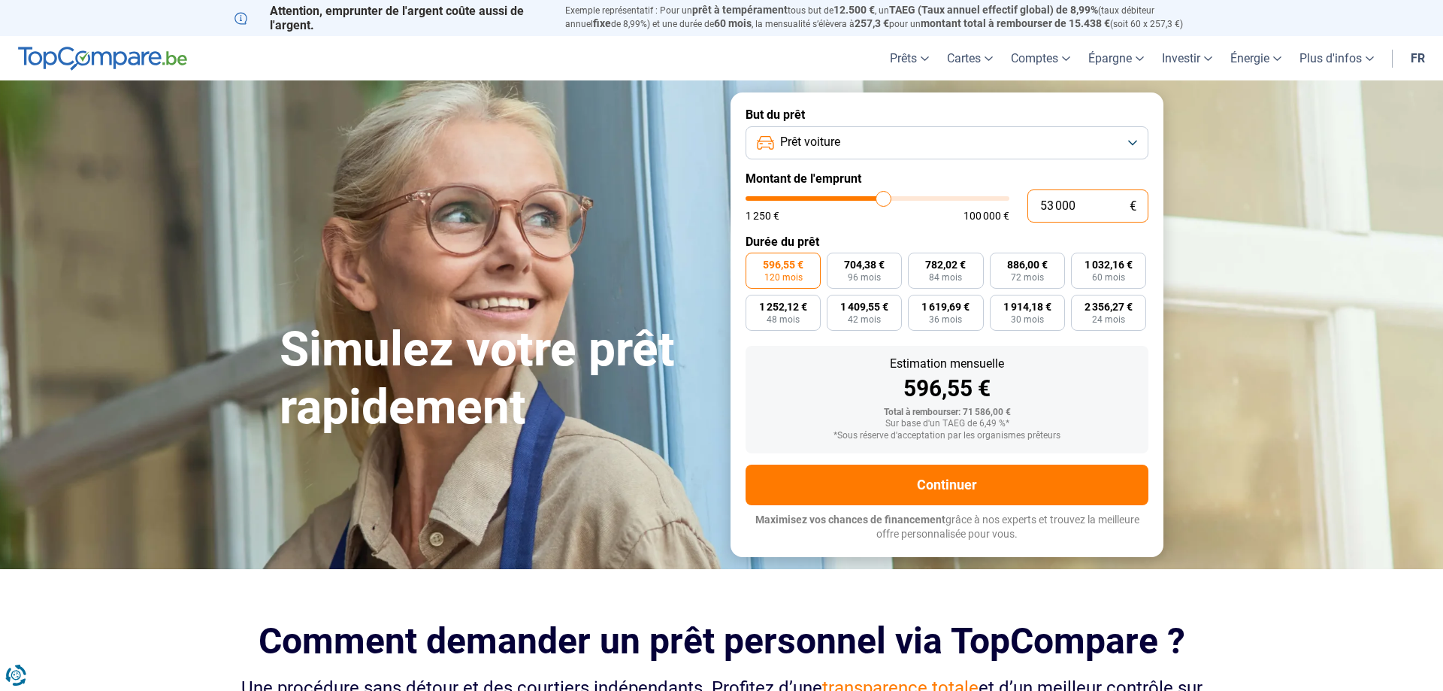
type input "5 300"
type input "5250"
type input "530"
type input "1250"
type input "53"
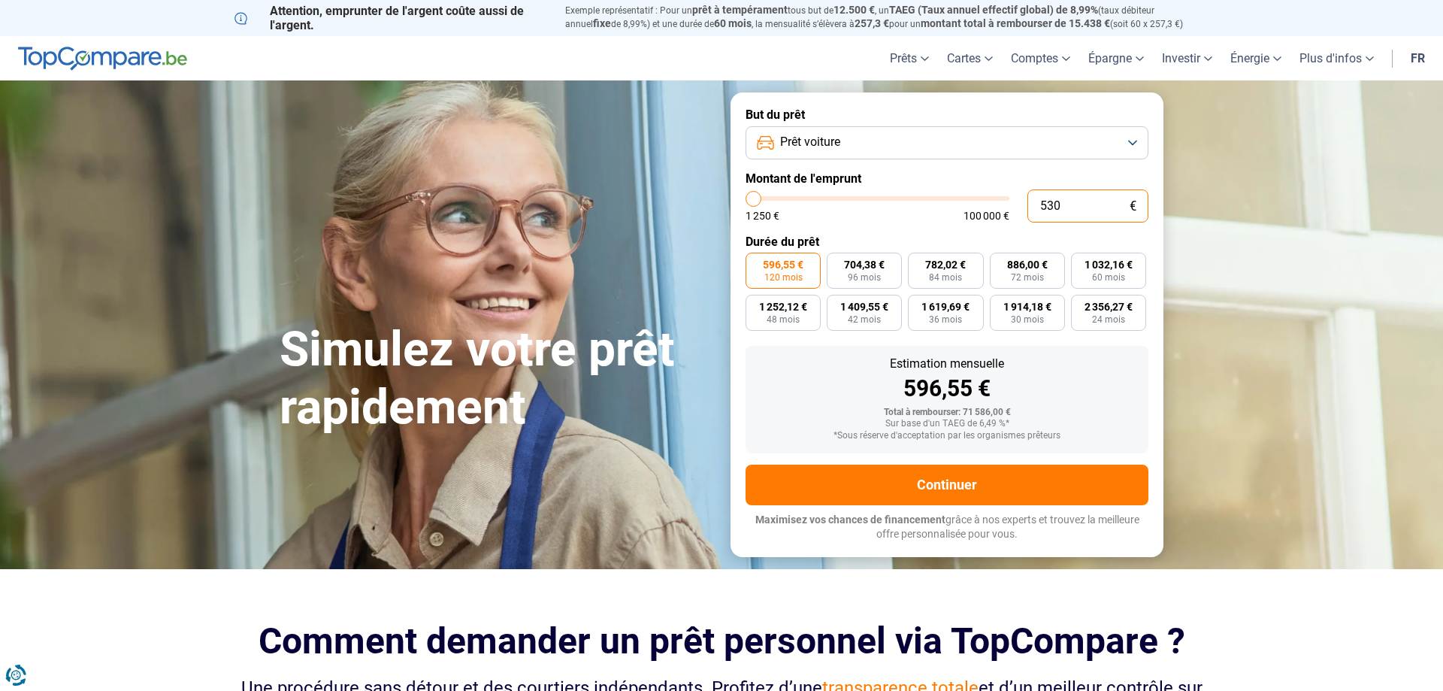
type input "1250"
type input "5"
type input "1250"
type input "55"
type input "1250"
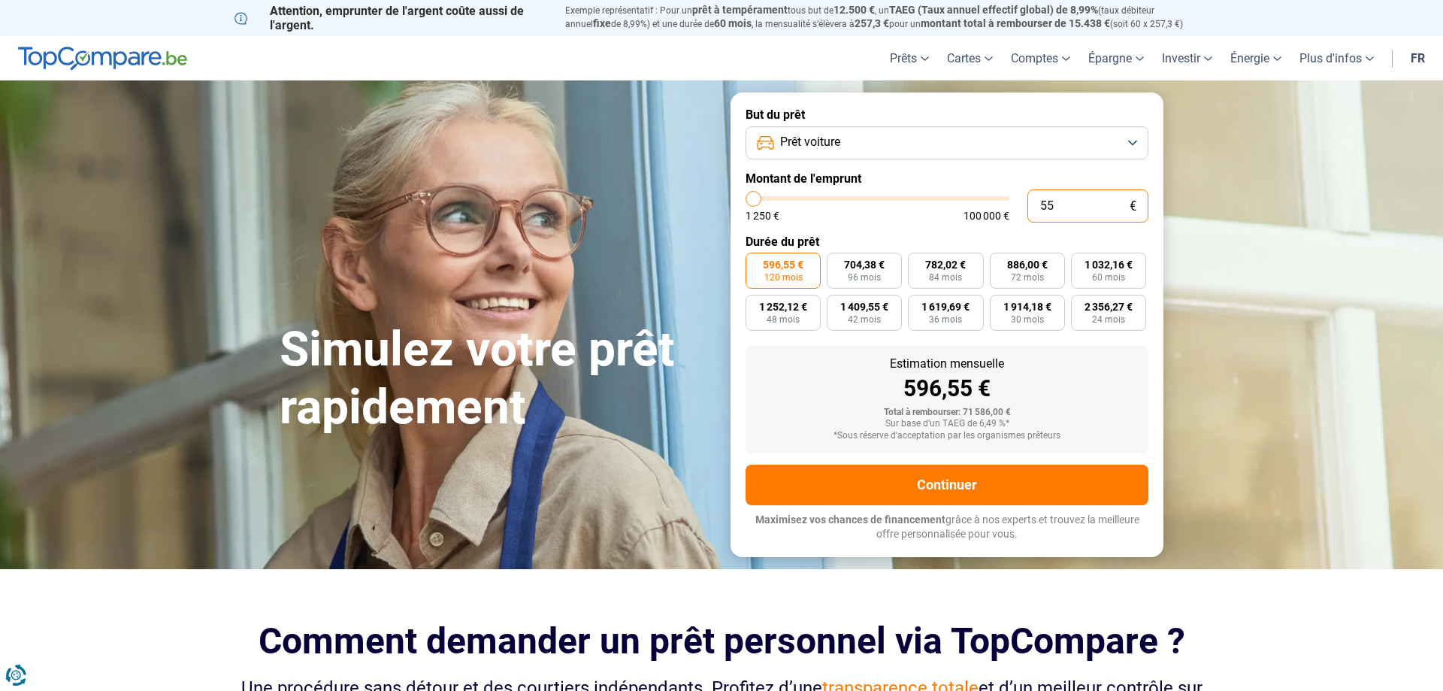
type input "550"
type input "1250"
type input "5 500"
type input "5500"
type input "55 000"
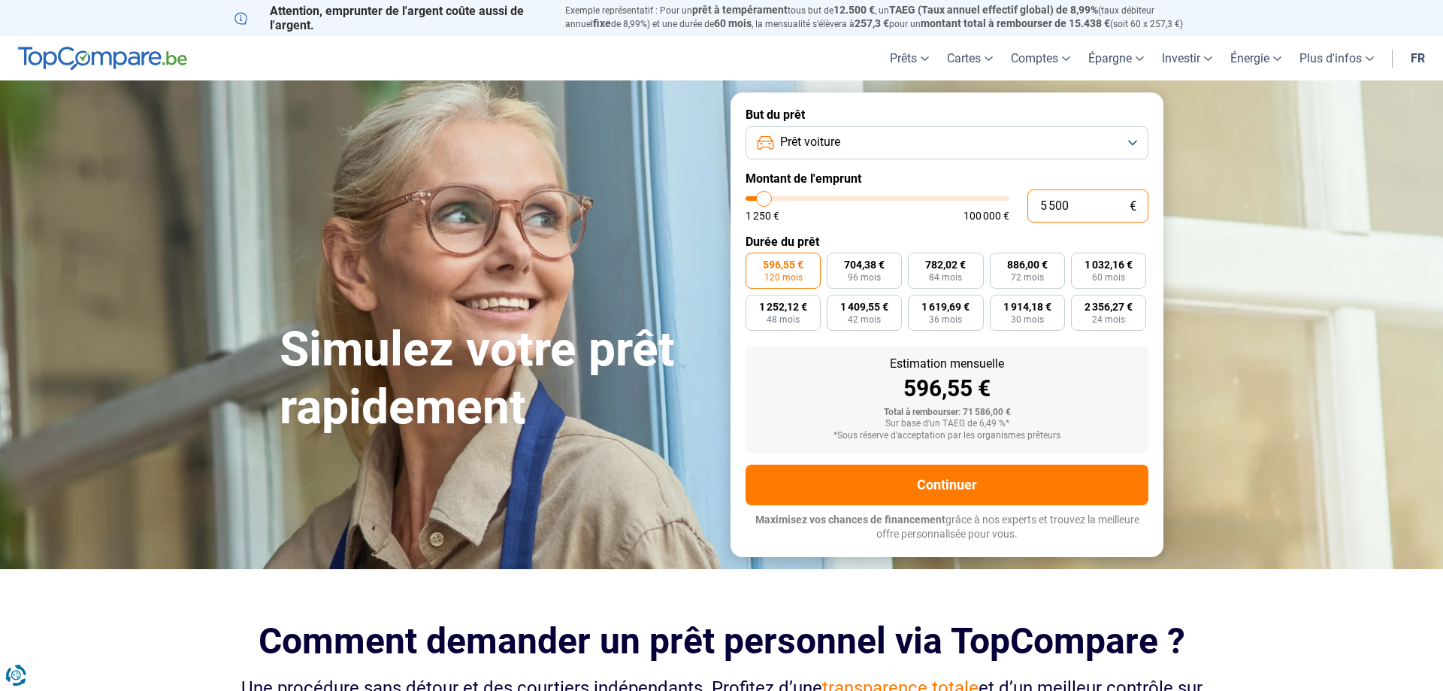
type input "55000"
